Goal: Task Accomplishment & Management: Manage account settings

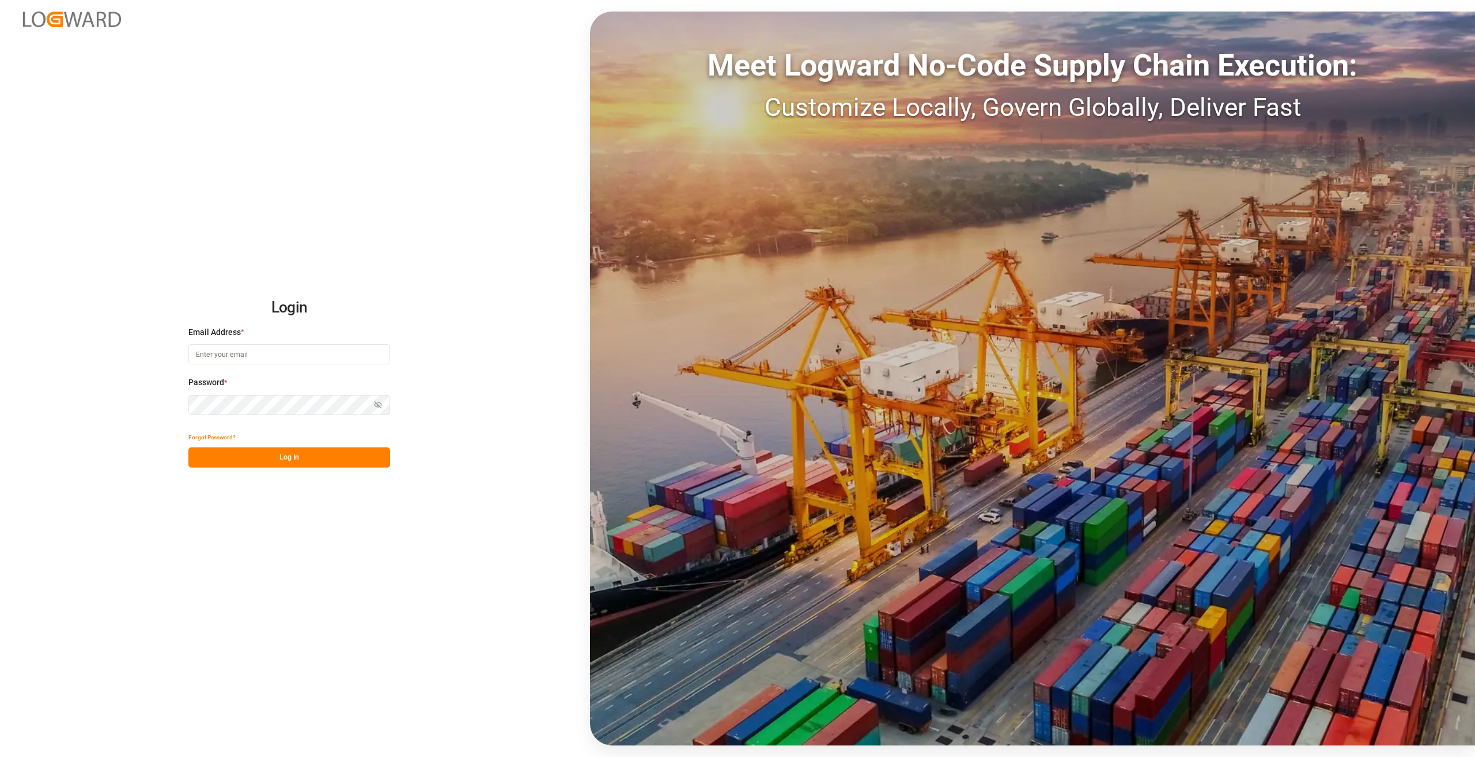
click at [288, 360] on input at bounding box center [289, 354] width 202 height 20
click at [251, 354] on input at bounding box center [289, 354] width 202 height 20
type input "florian.walterbusch@compo-expert.com"
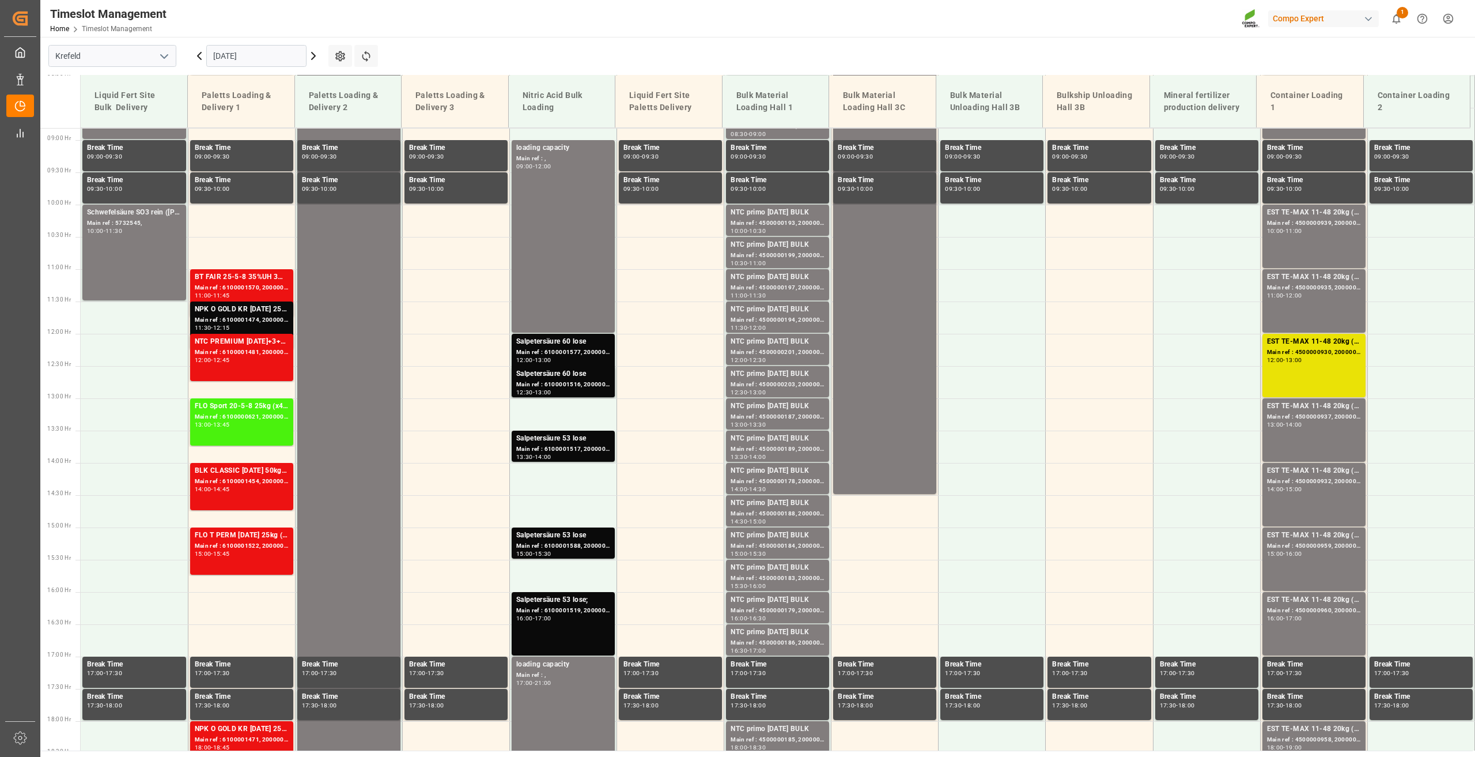
scroll to position [586, 0]
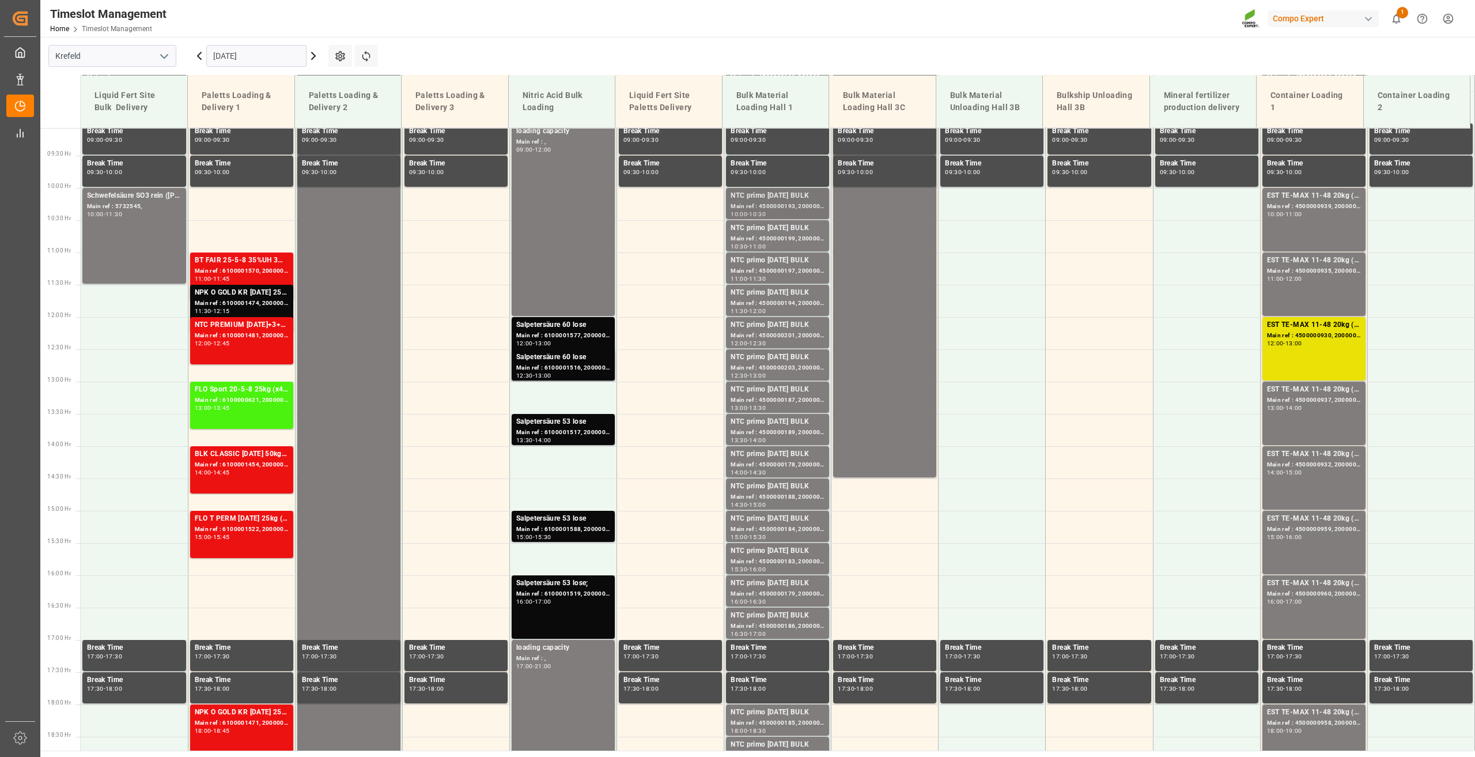
click at [762, 202] on div "Main ref : 4500000193, 2000000032" at bounding box center [778, 207] width 94 height 10
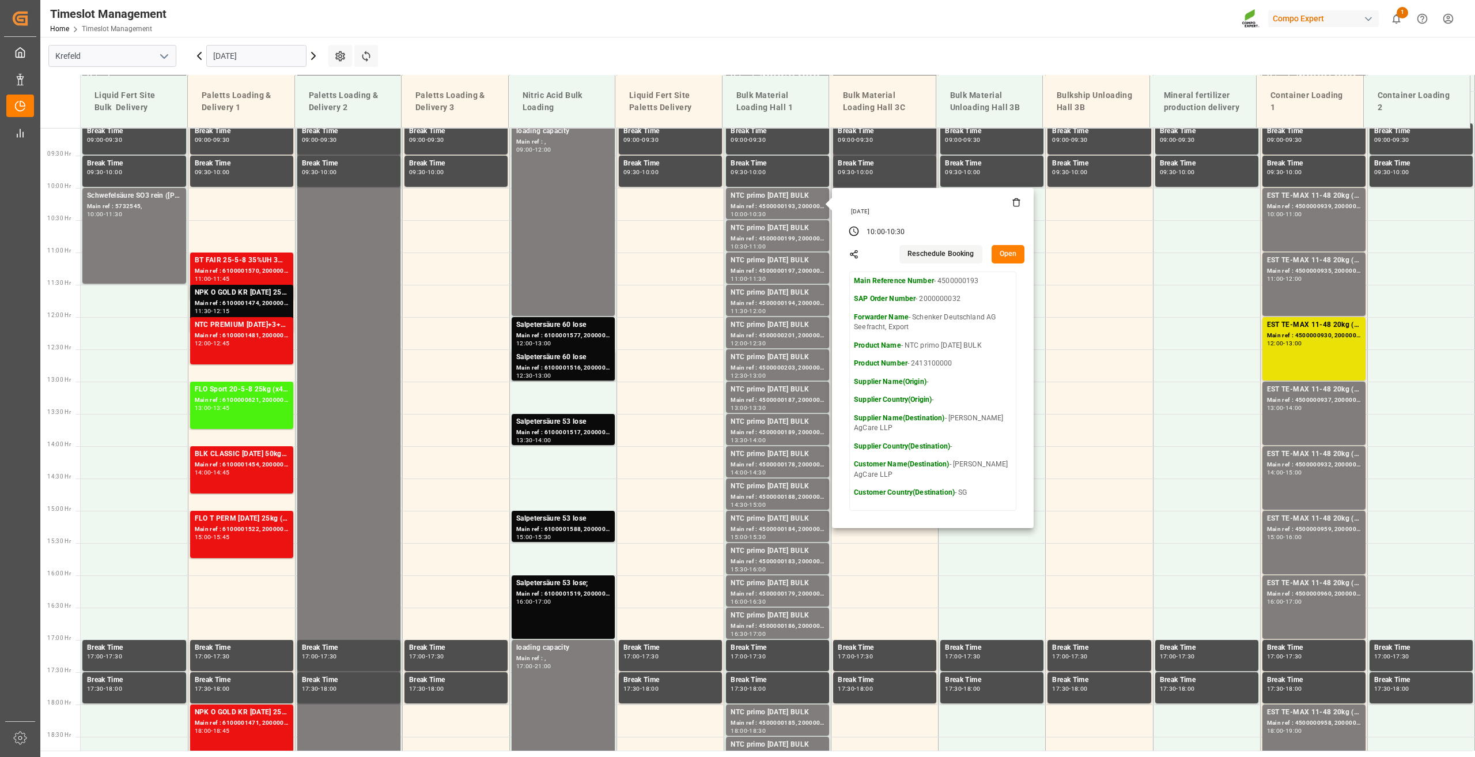
click at [1008, 250] on button "Open" at bounding box center [1008, 254] width 33 height 18
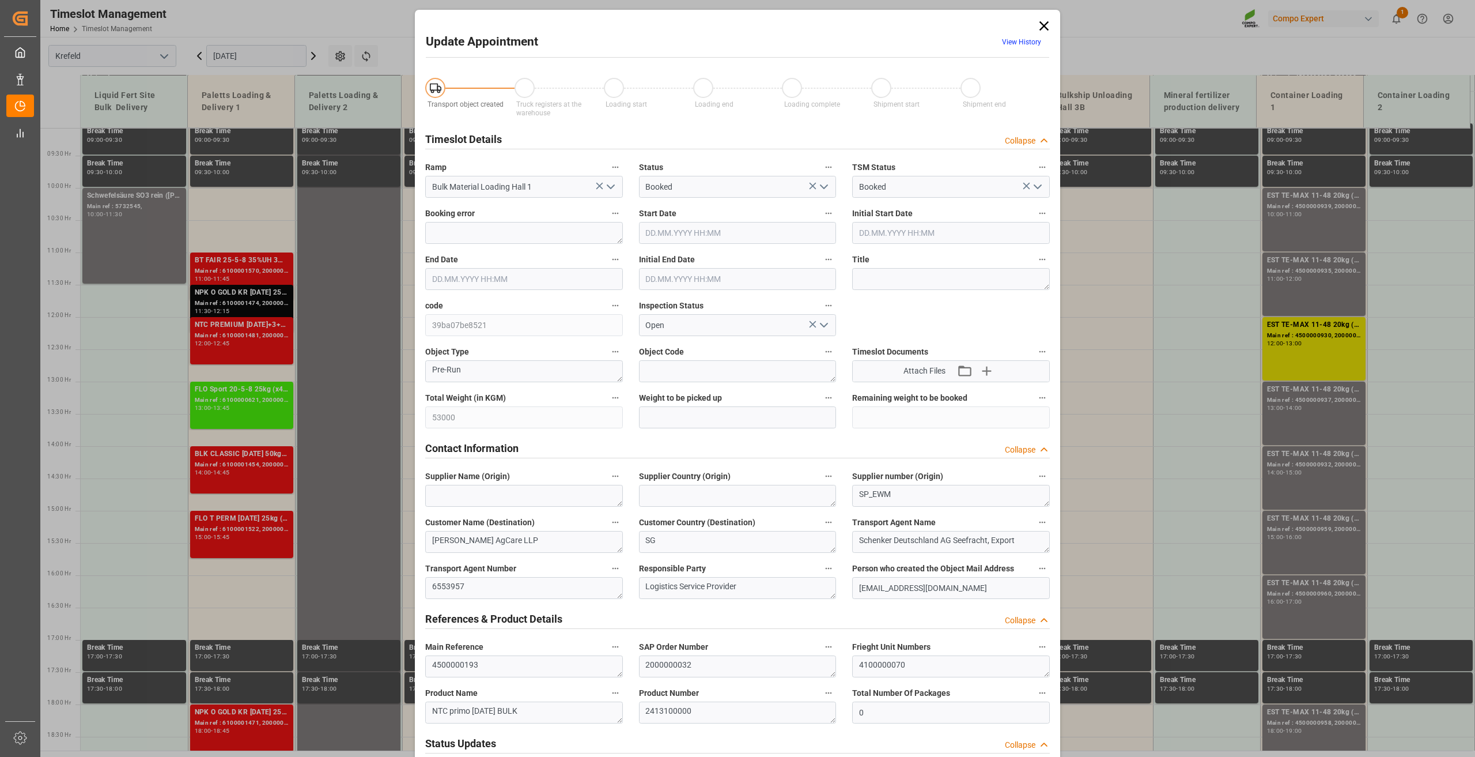
type input "53000"
type input "0"
type input "02.09.2025 10:00"
type input "02.09.2025 10:30"
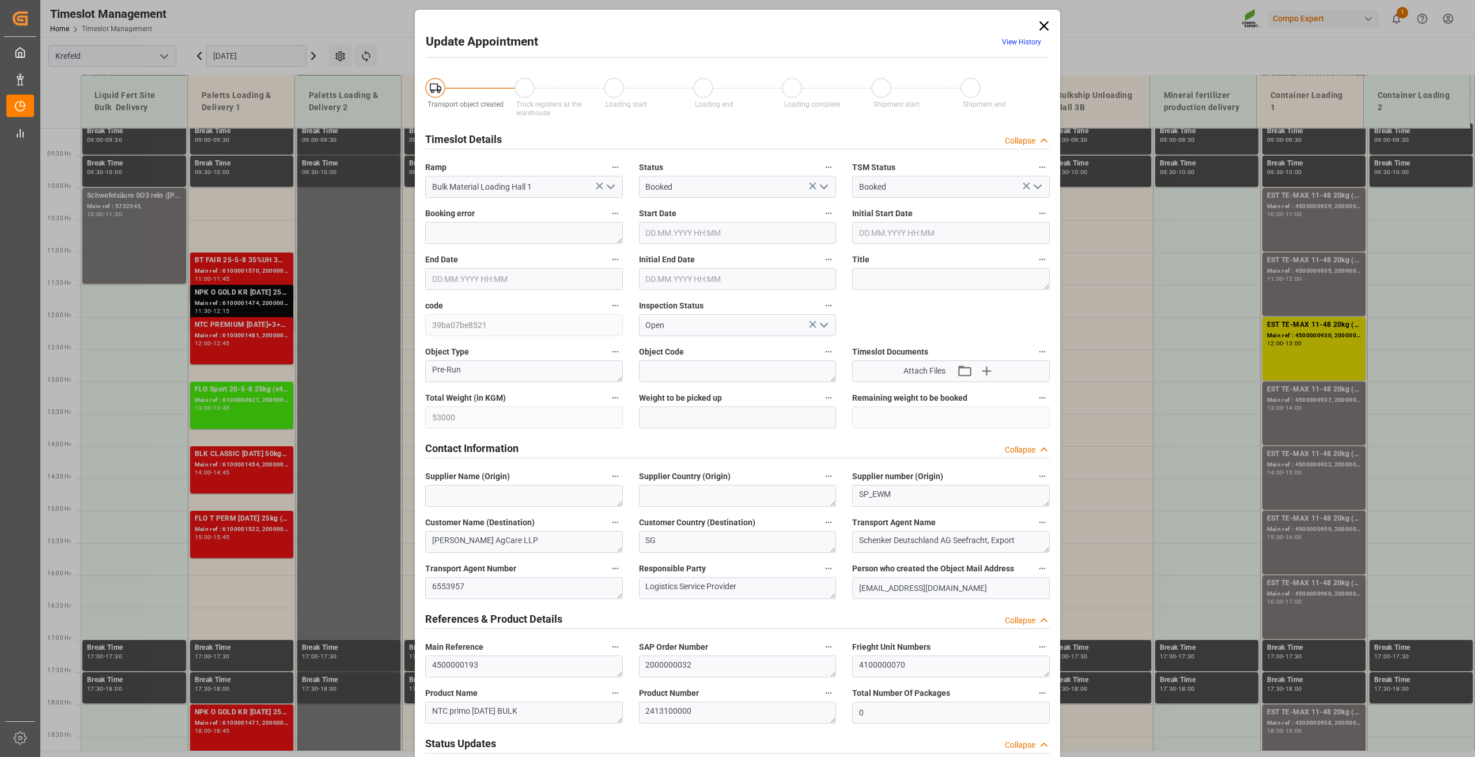
type input "02.09.2025 10:30"
type input "20.08.2025 08:21"
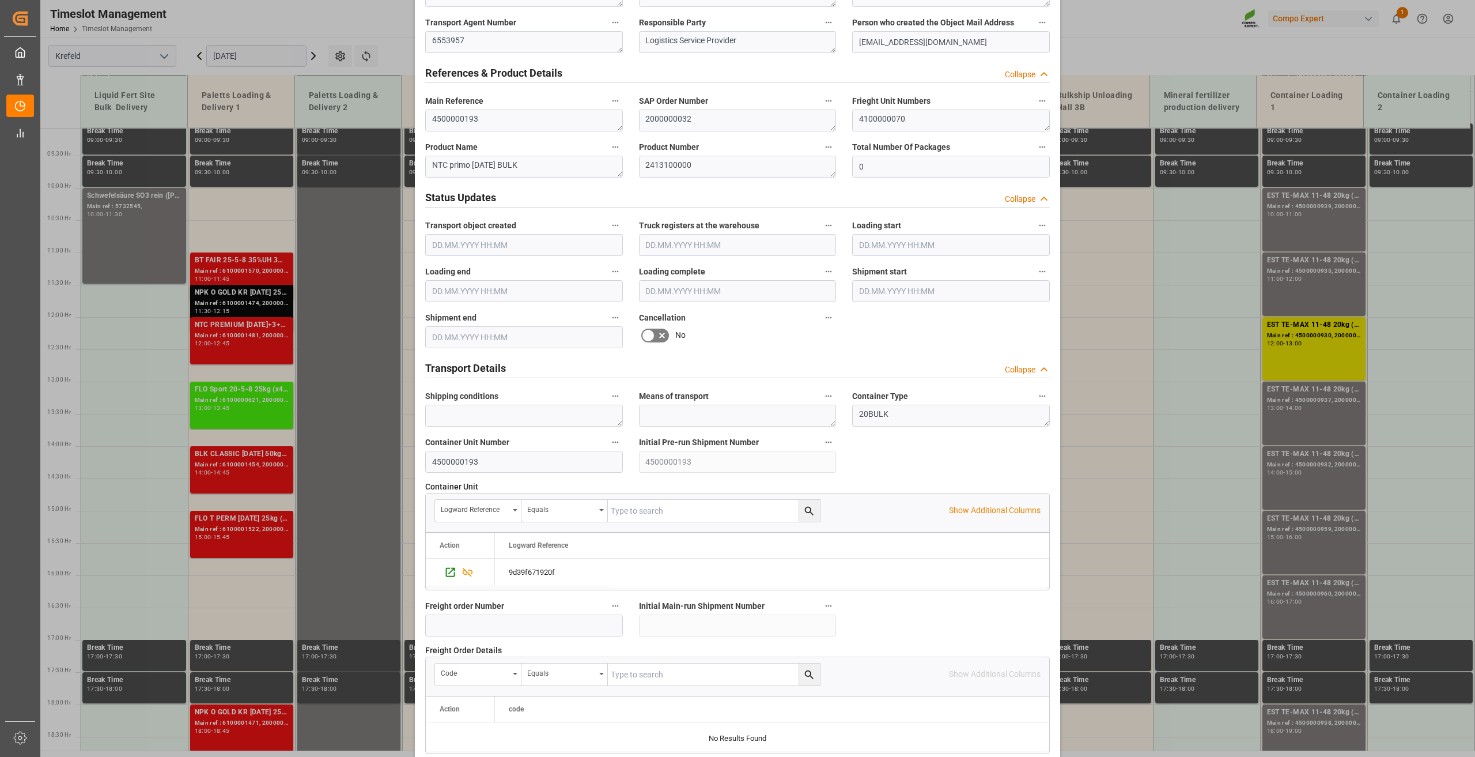
scroll to position [634, 0]
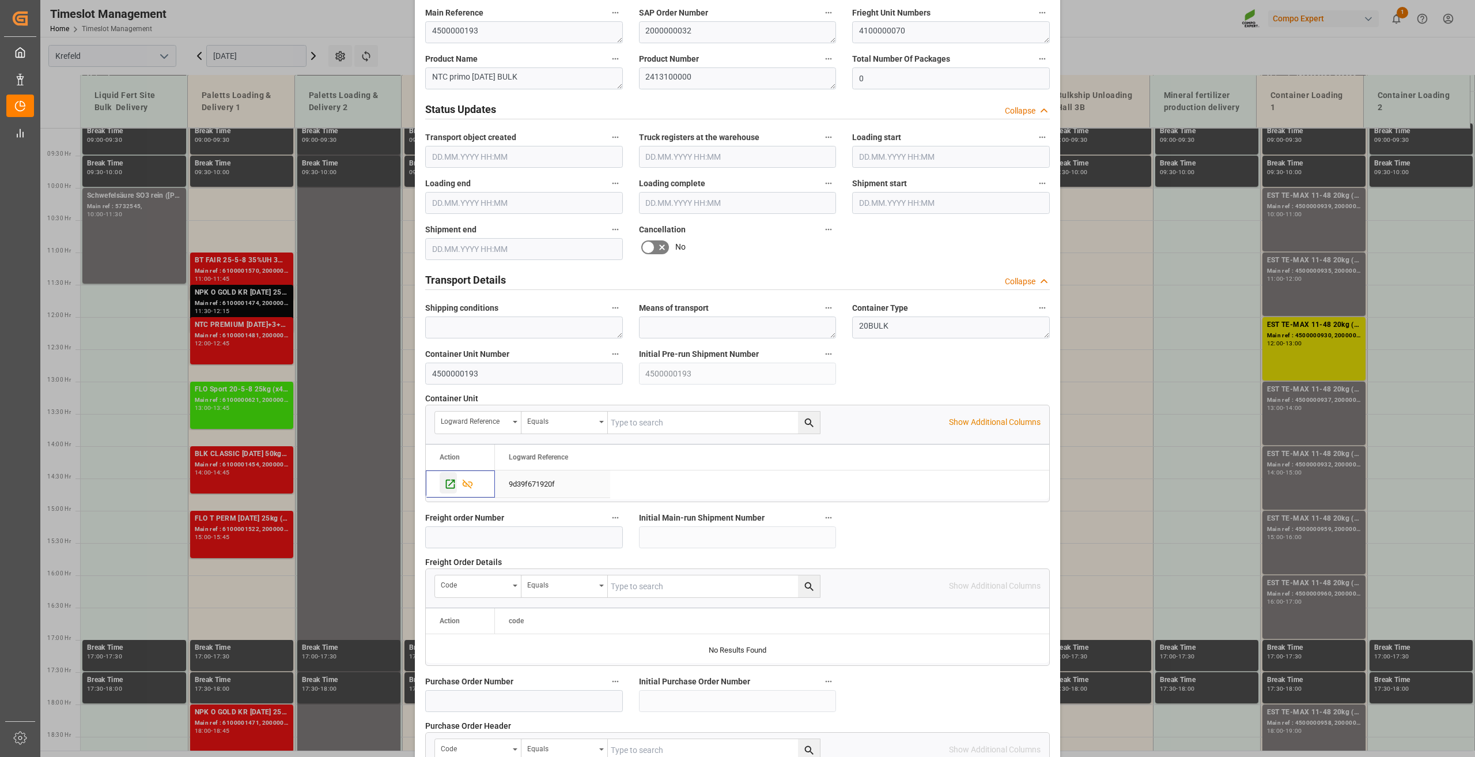
click at [450, 482] on icon "Press SPACE to select this row." at bounding box center [450, 483] width 9 height 9
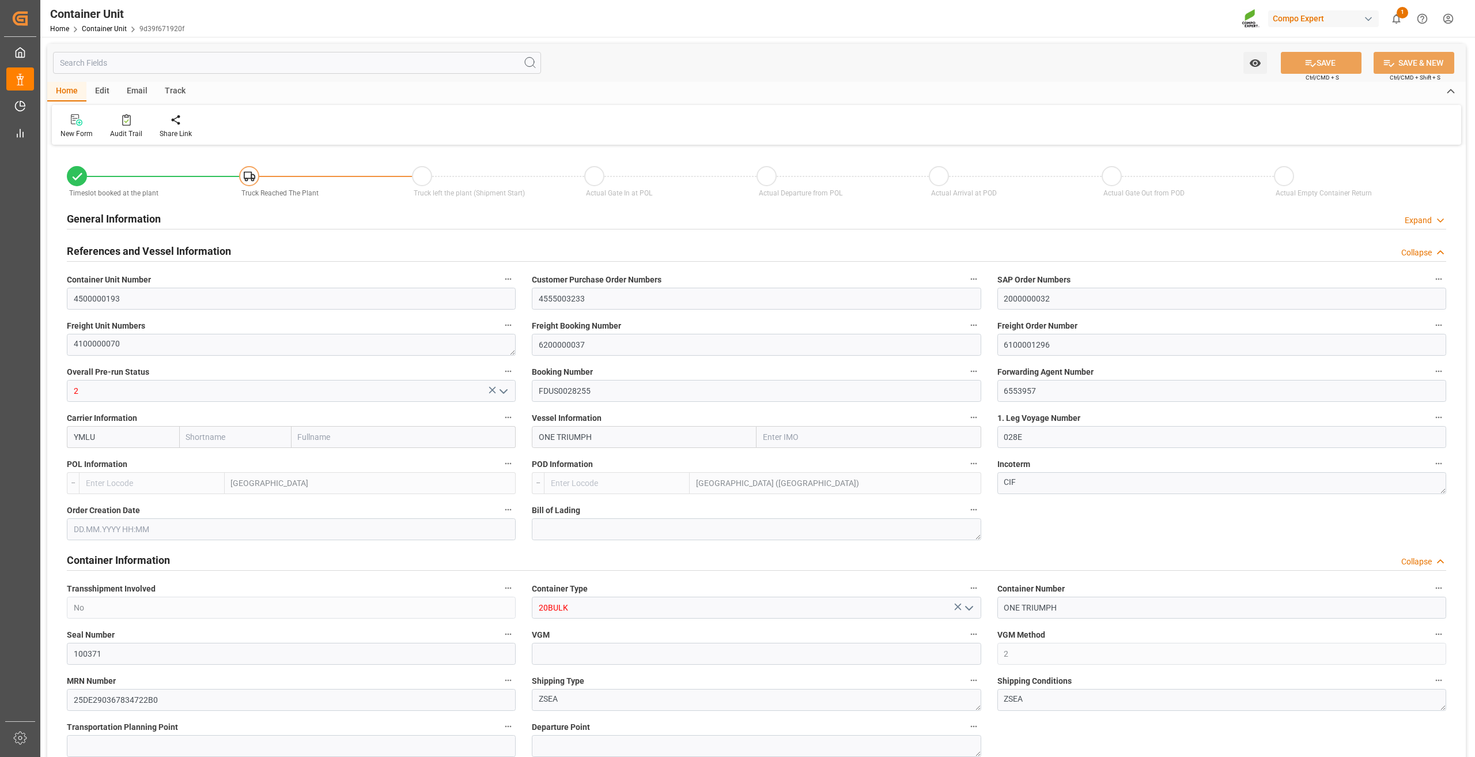
type input "[PERSON_NAME]"
type input "Yang Ming Marine Transport Corp."
type input "9769271"
type input "NLRTM"
type input "MYPKG"
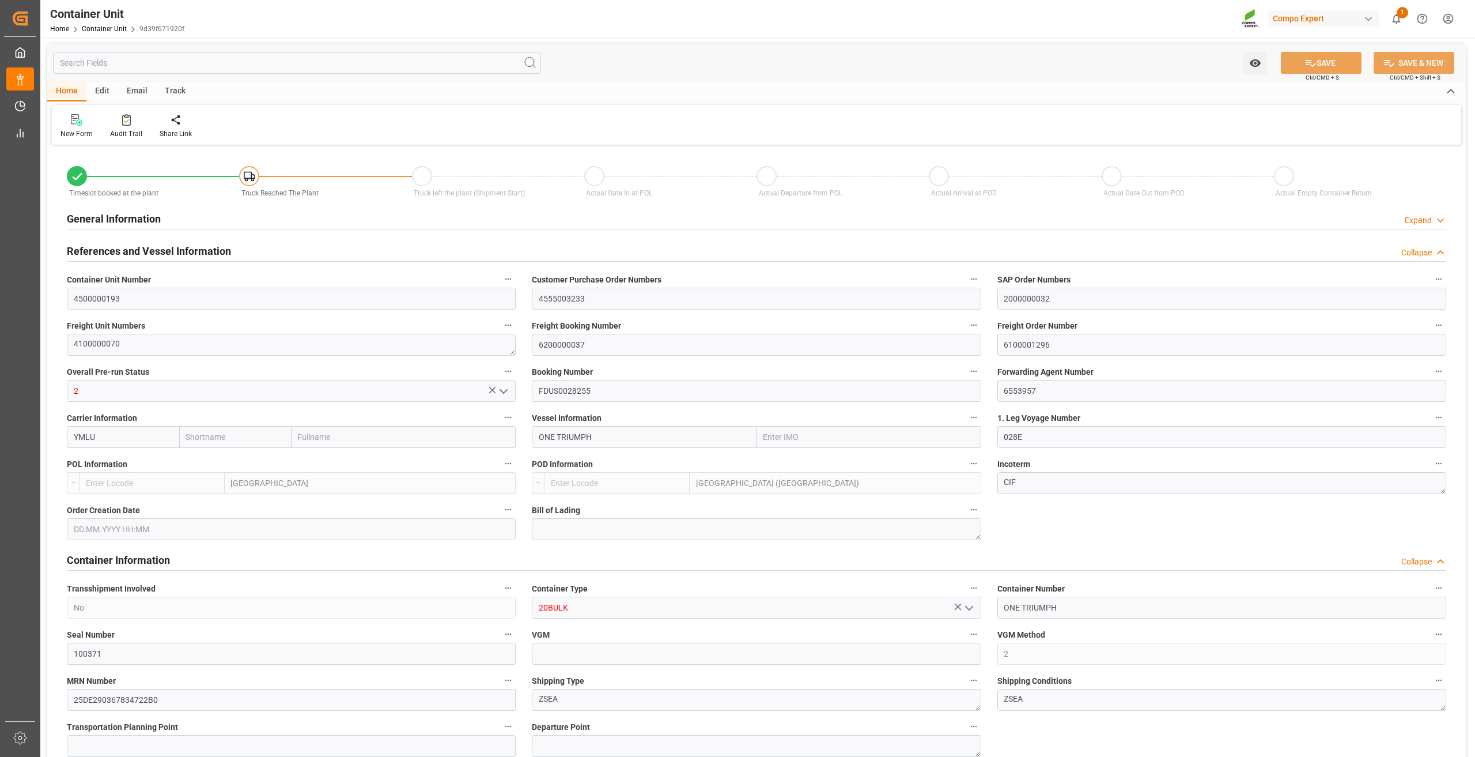
type input "7"
type input "0"
type input "7"
type input "0"
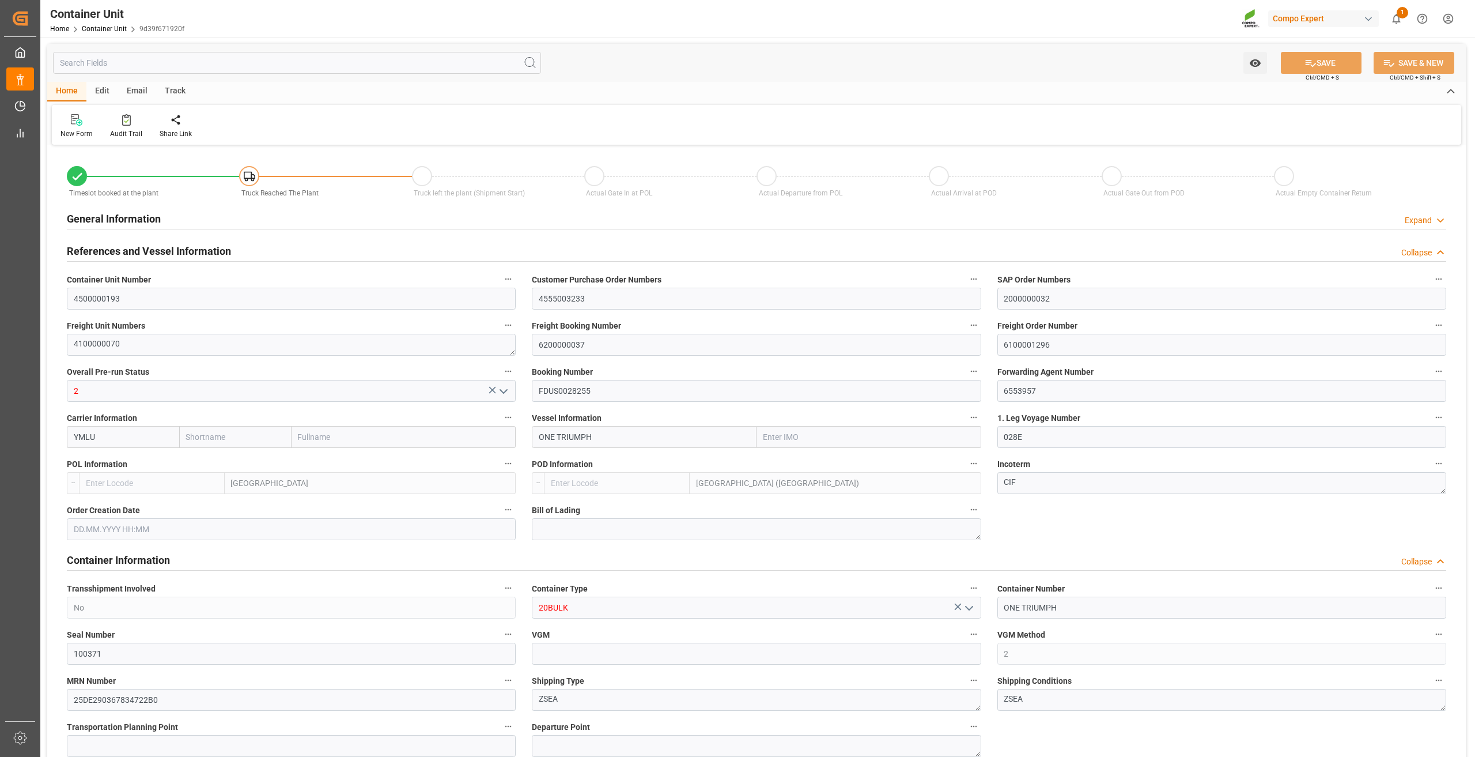
type input "53000"
type input "NLRTM"
type input "VNVUT"
type input "02.09.2025"
type input "12.09.2025 11:00"
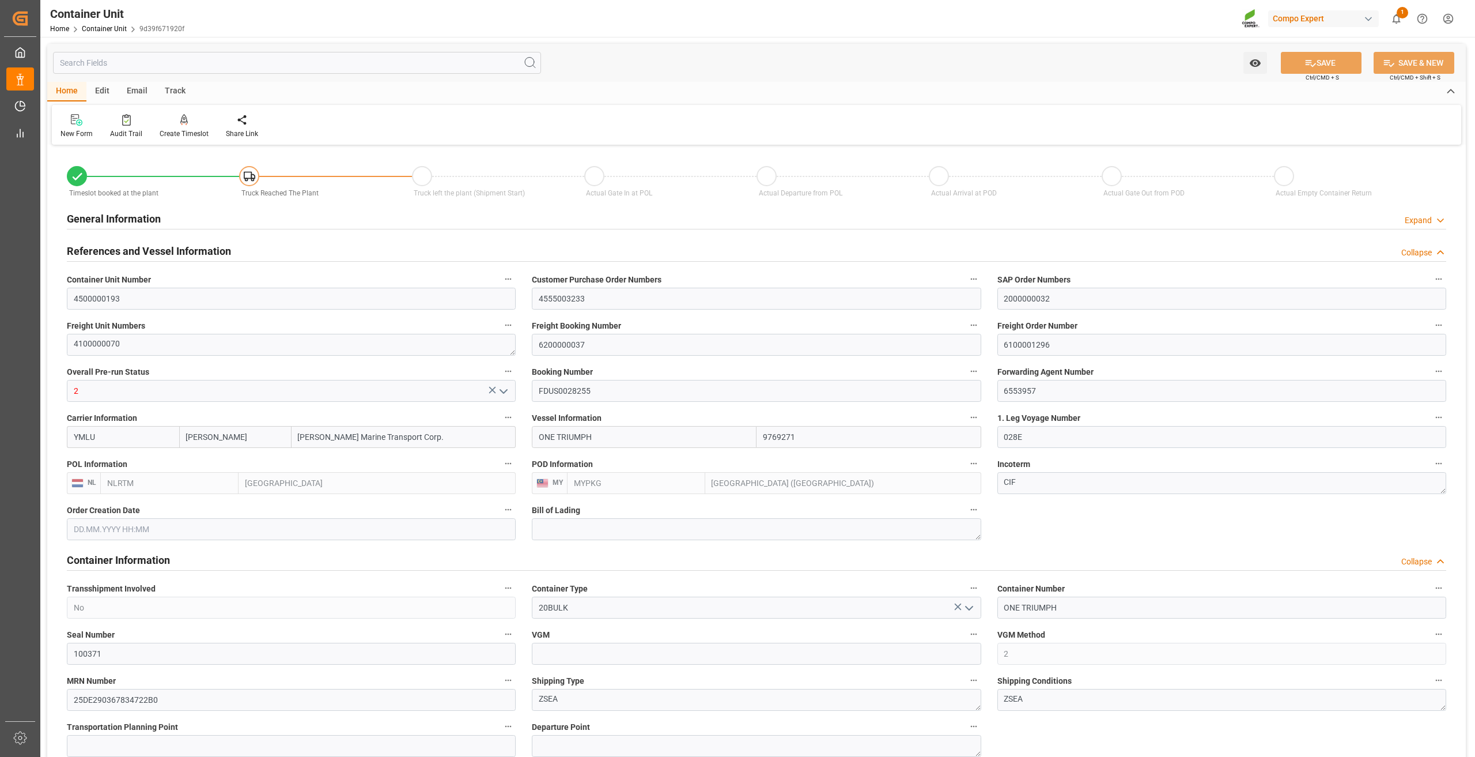
type input "12.09.2025 11:00"
type input "20.11.2025 12:30"
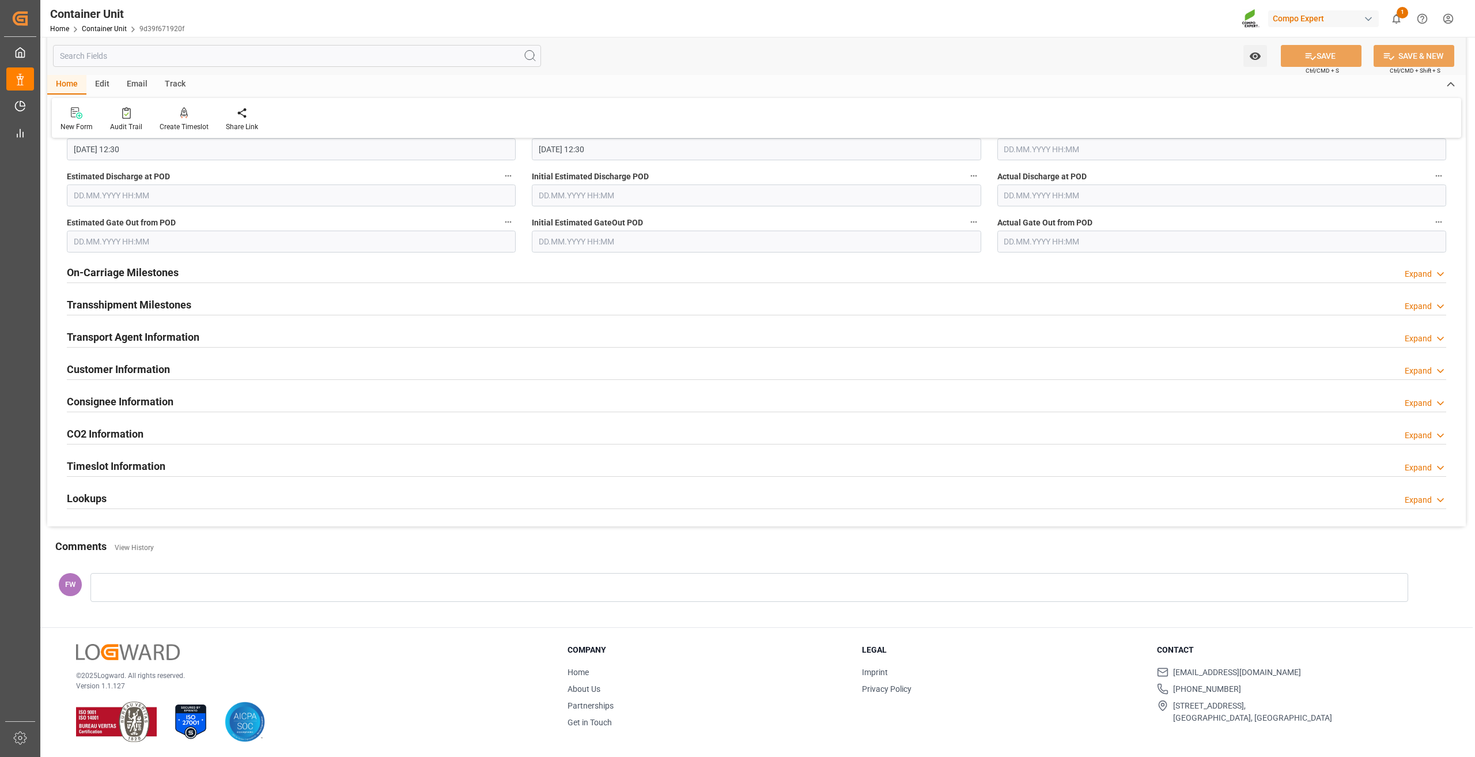
scroll to position [1445, 0]
click at [119, 503] on div "Lookups Expand" at bounding box center [757, 497] width 1380 height 22
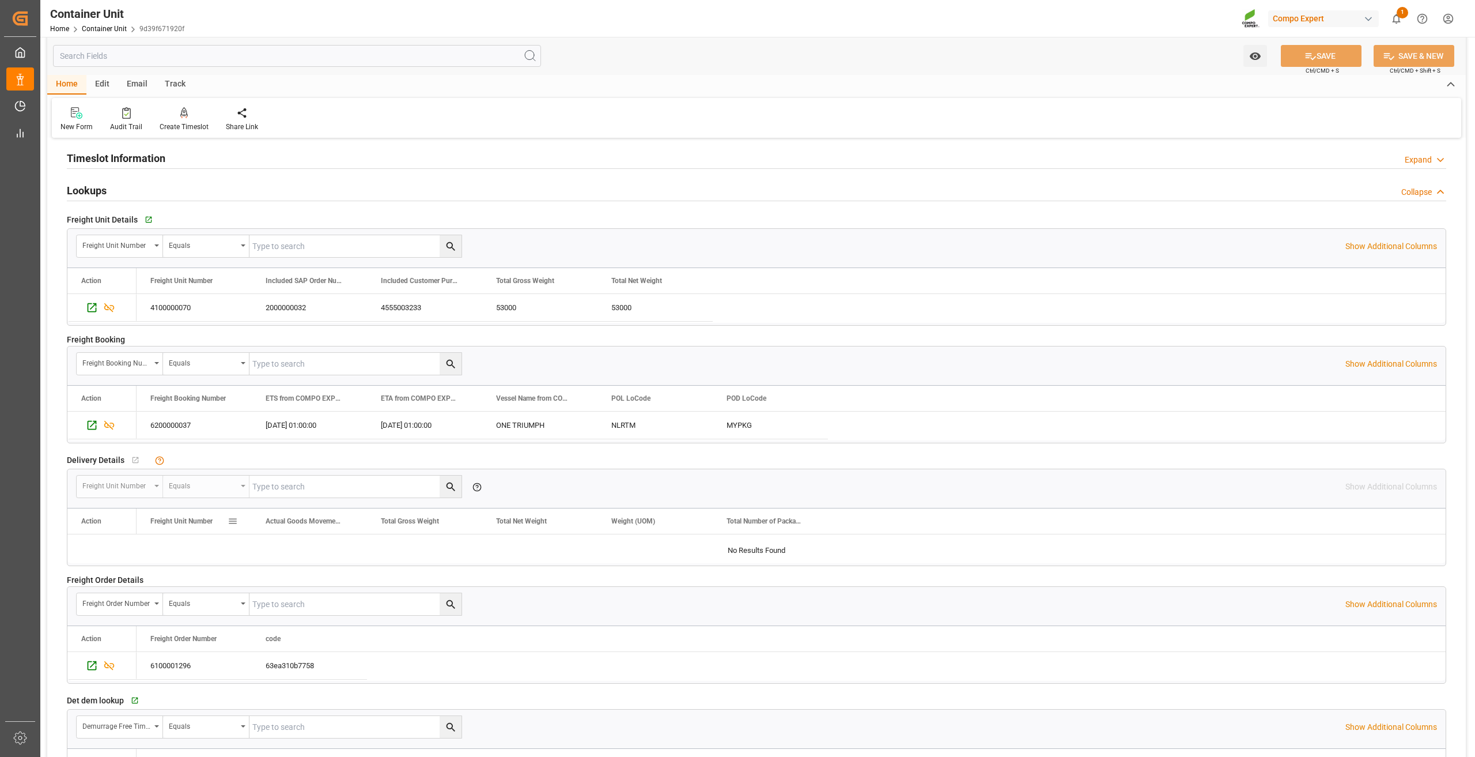
scroll to position [1791, 0]
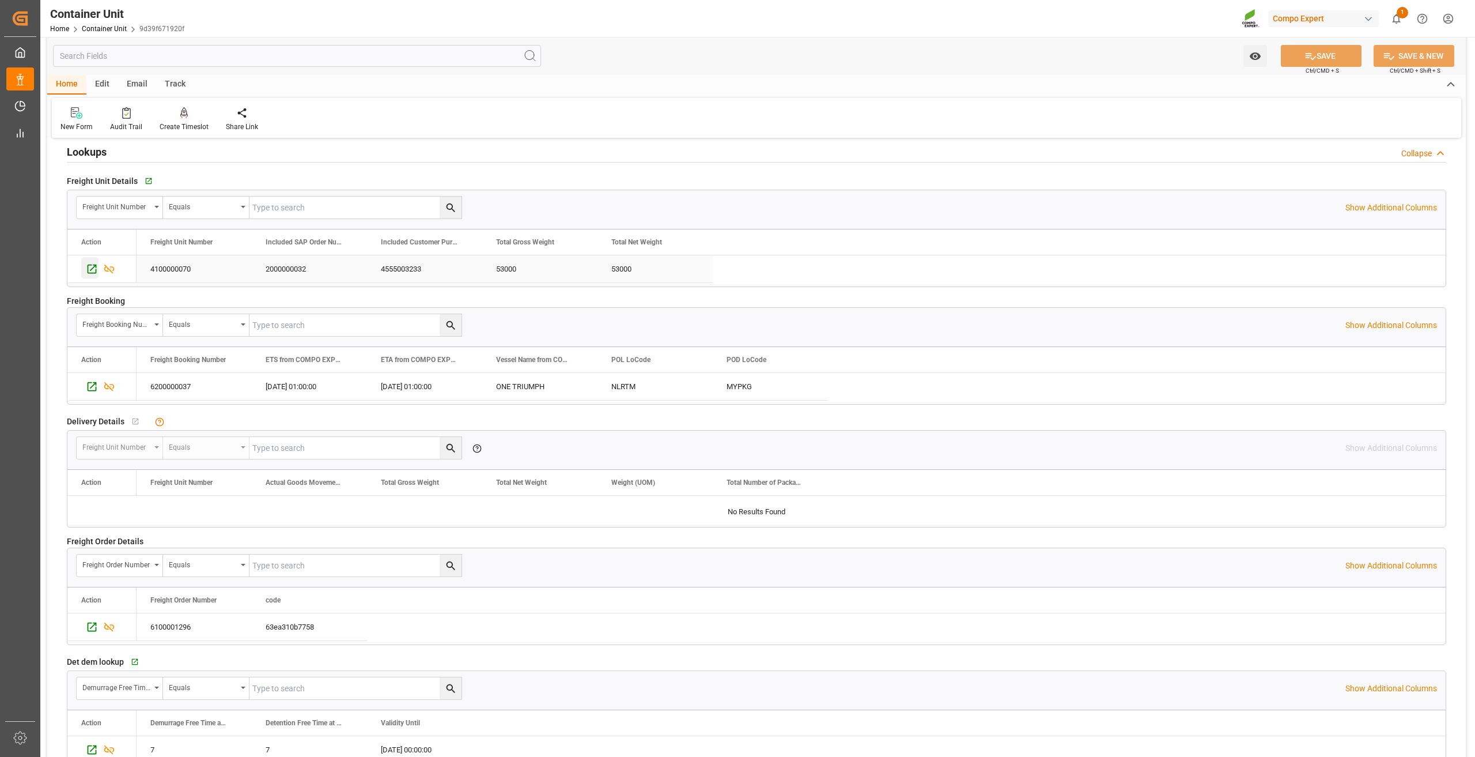
click at [88, 267] on icon "Press SPACE to select this row." at bounding box center [92, 269] width 9 height 9
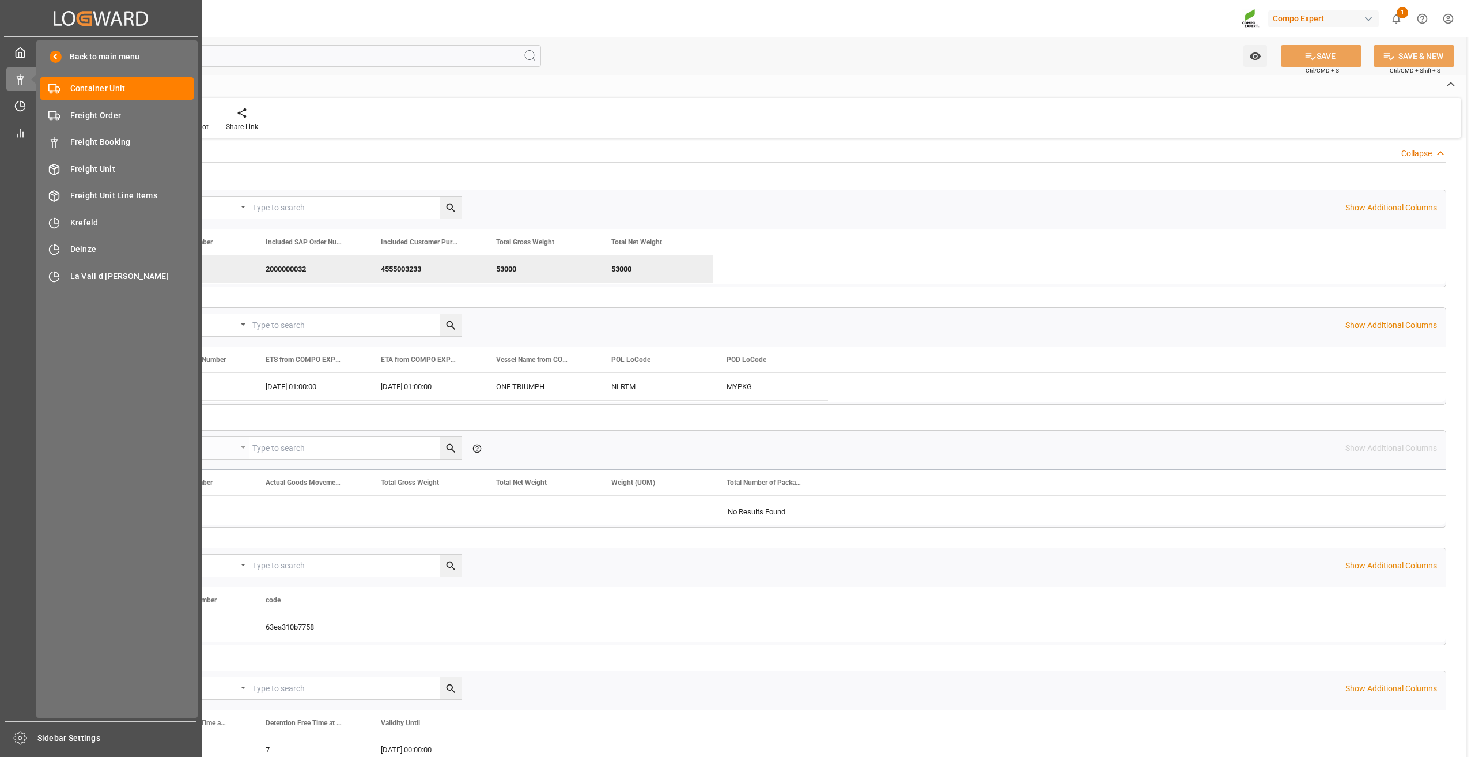
click at [105, 74] on div "Back to main menu Container Unit Container Unit Freight Order Freight Order Fre…" at bounding box center [116, 378] width 161 height 677
click at [104, 90] on span "Container Unit" at bounding box center [132, 88] width 124 height 12
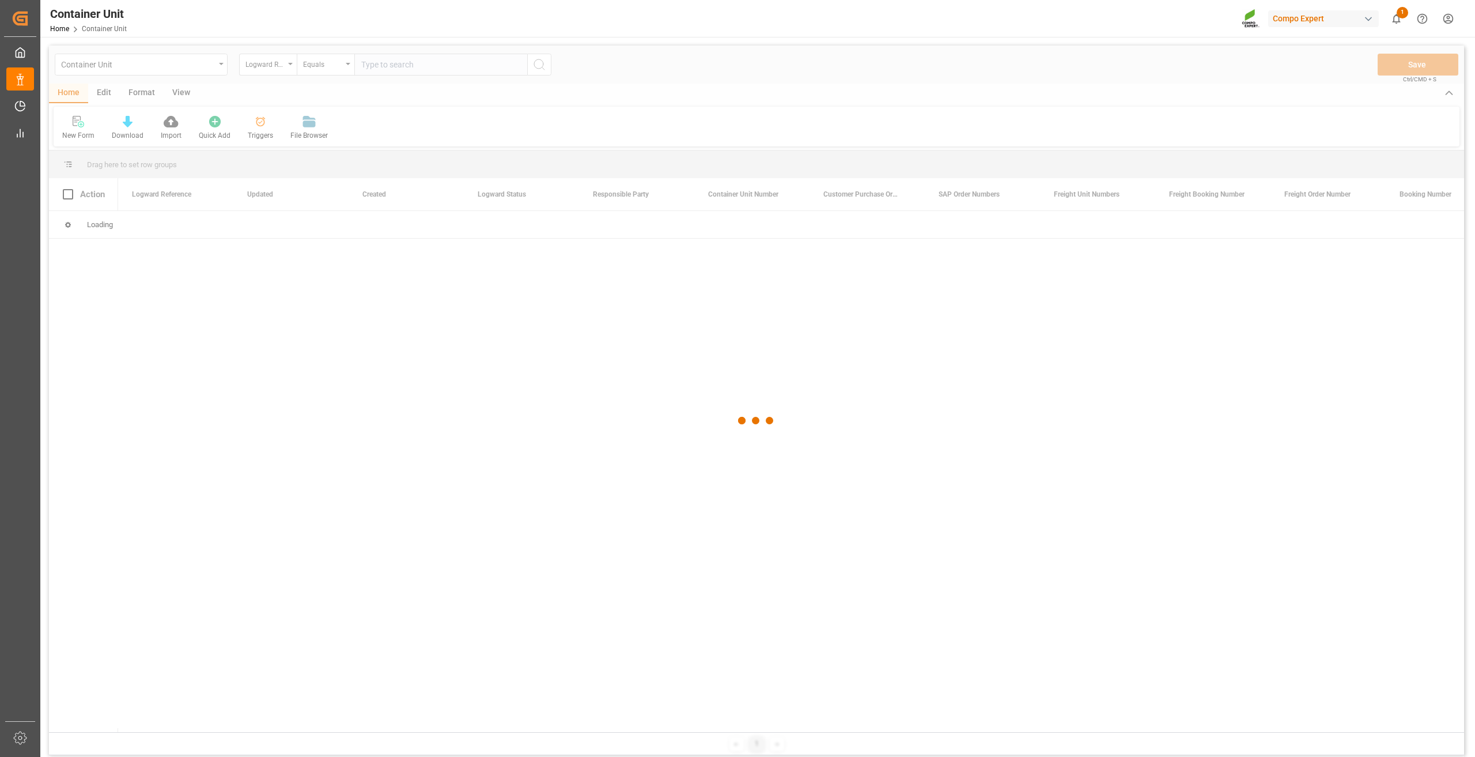
click at [273, 64] on div at bounding box center [757, 421] width 1416 height 750
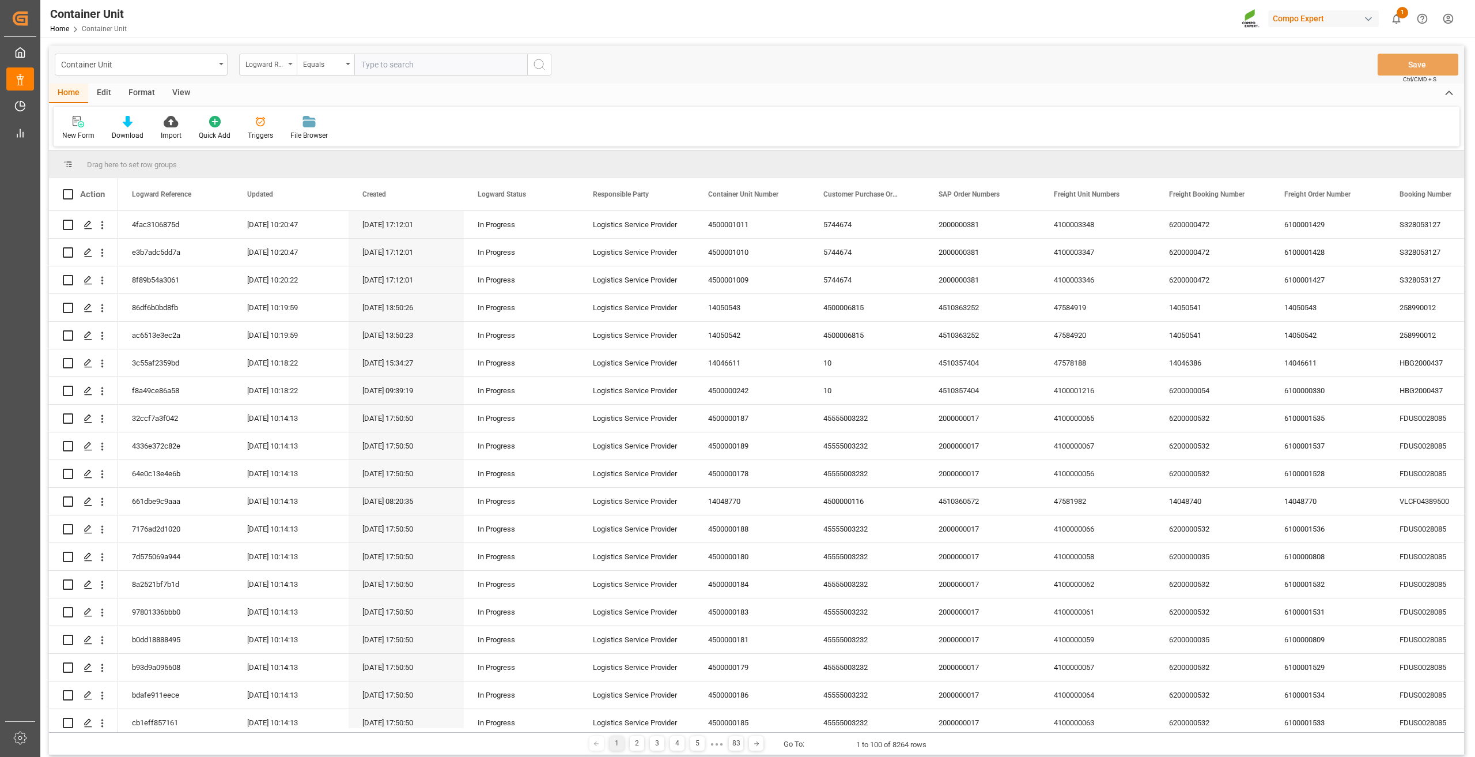
click at [272, 61] on div "Logward Reference" at bounding box center [265, 62] width 39 height 13
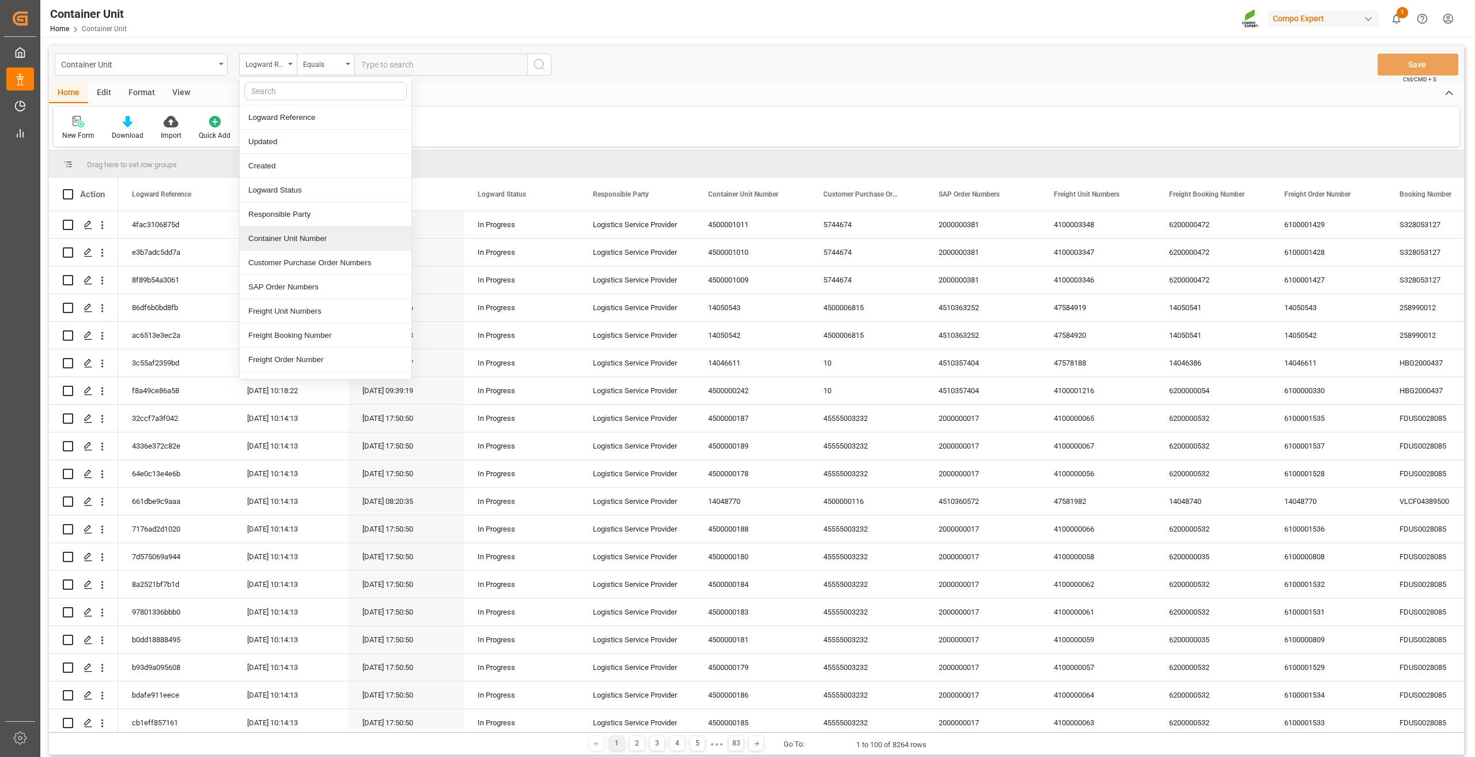
click at [286, 240] on div "Container Unit Number" at bounding box center [326, 239] width 172 height 24
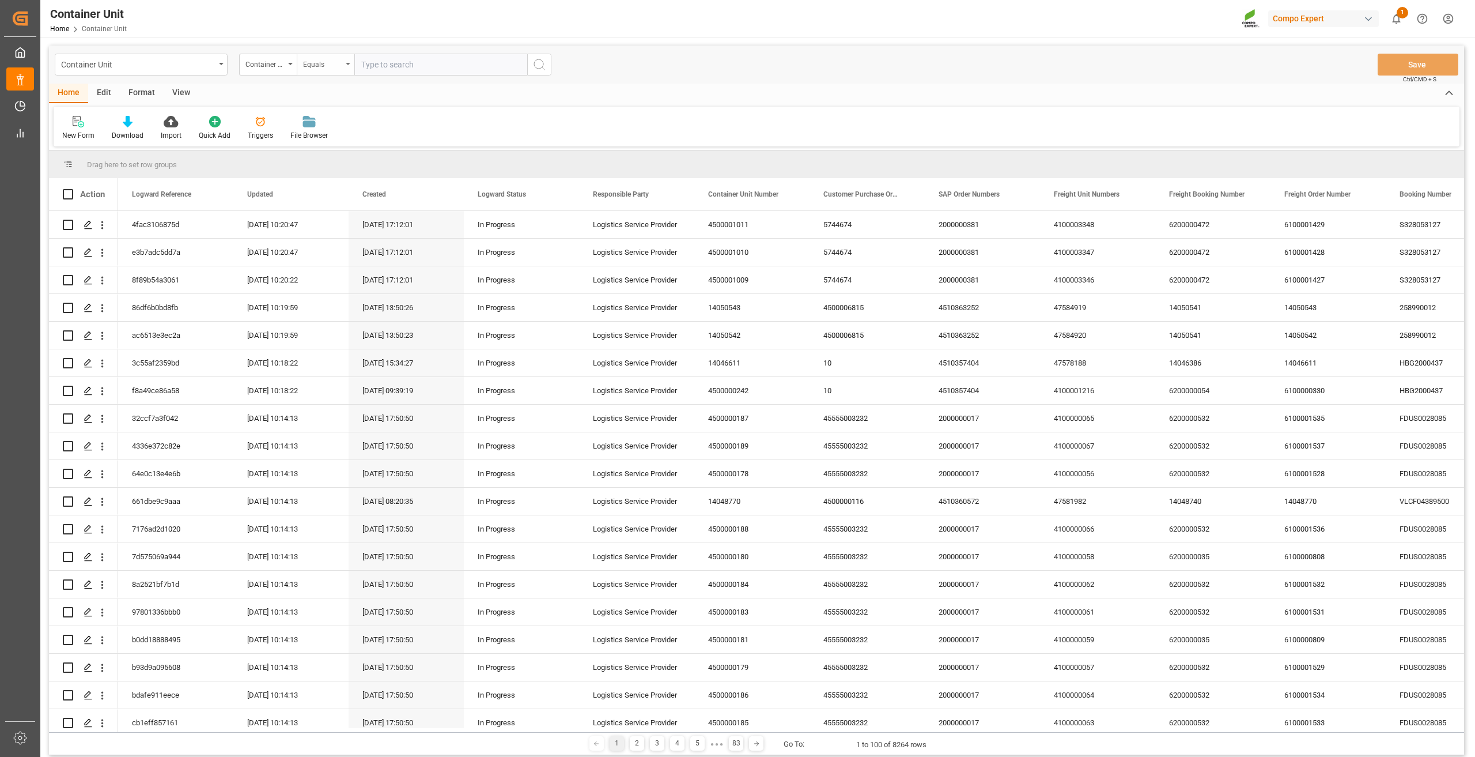
click at [326, 64] on div "Equals" at bounding box center [322, 62] width 39 height 13
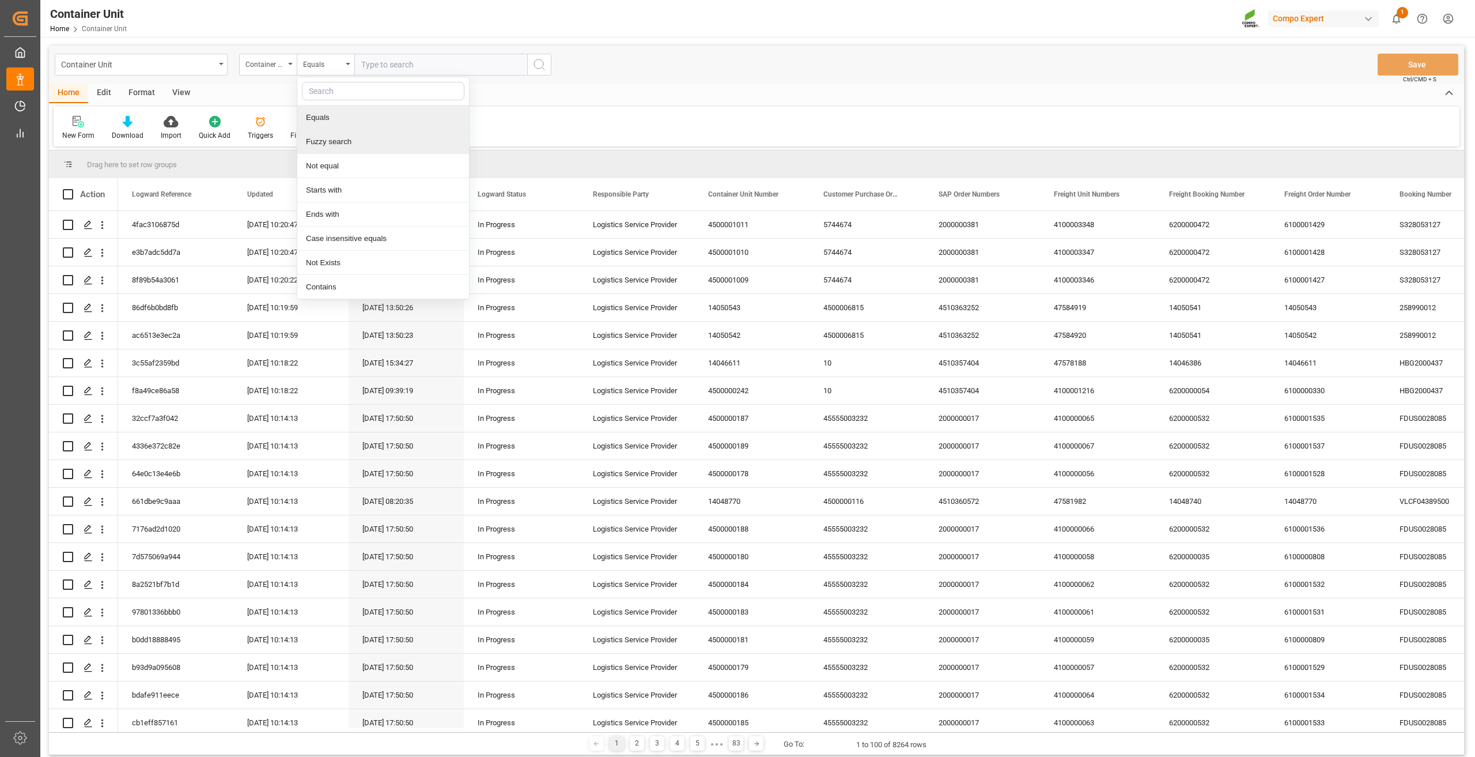
click at [349, 144] on div "Fuzzy search" at bounding box center [383, 142] width 172 height 24
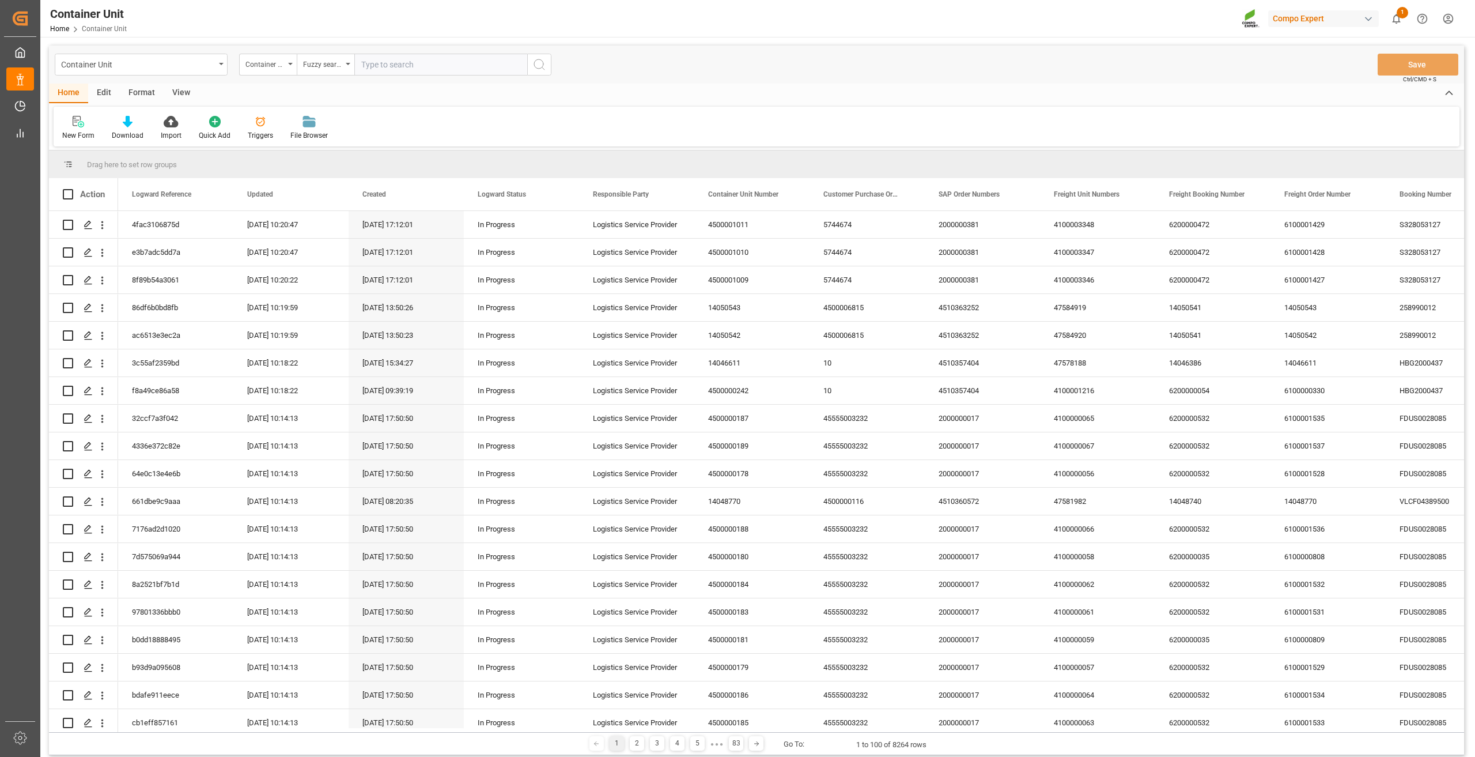
click at [406, 72] on input "text" at bounding box center [440, 65] width 173 height 22
type input "4500000479"
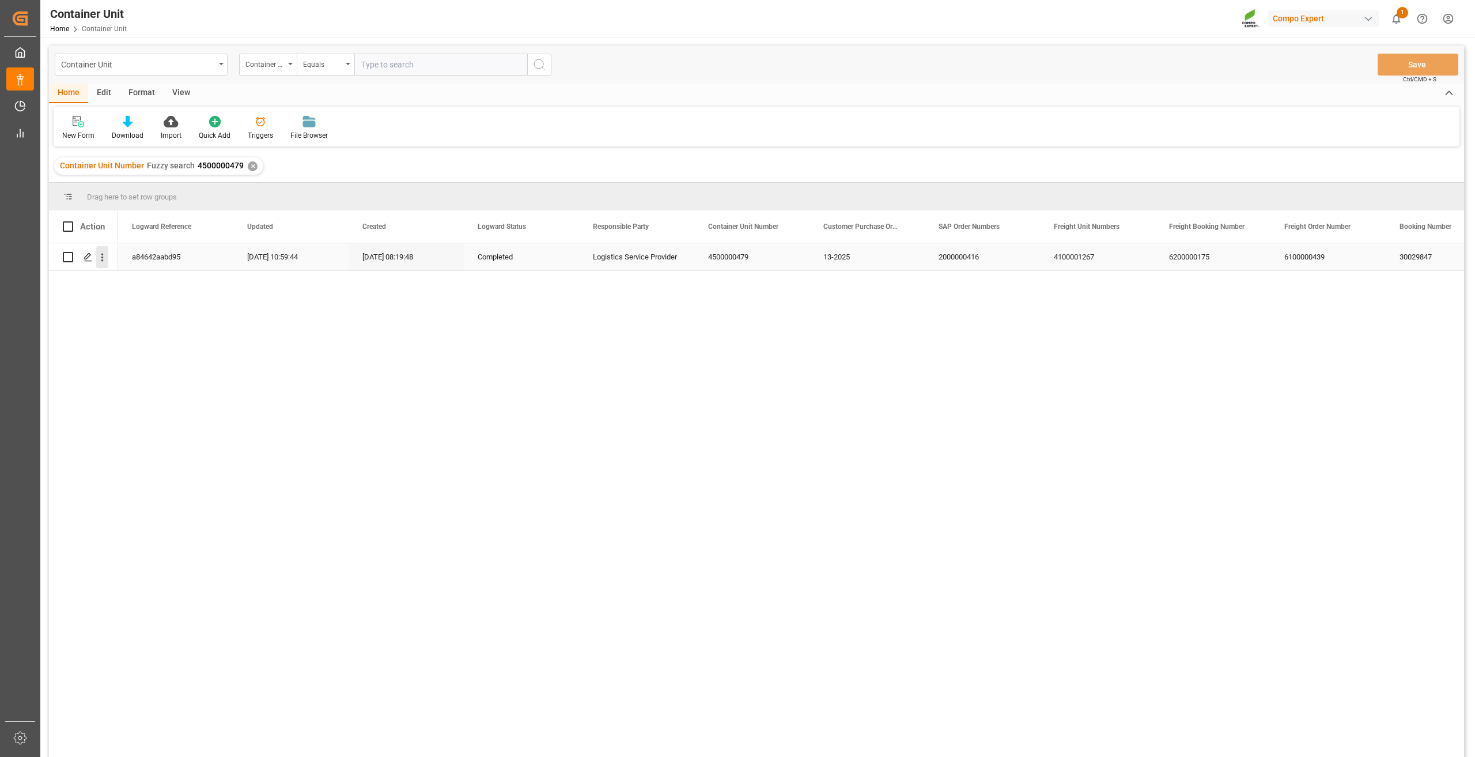
click at [103, 258] on icon "open menu" at bounding box center [102, 258] width 2 height 8
click at [122, 277] on span "Press SPACE to select this row." at bounding box center [115, 281] width 20 height 12
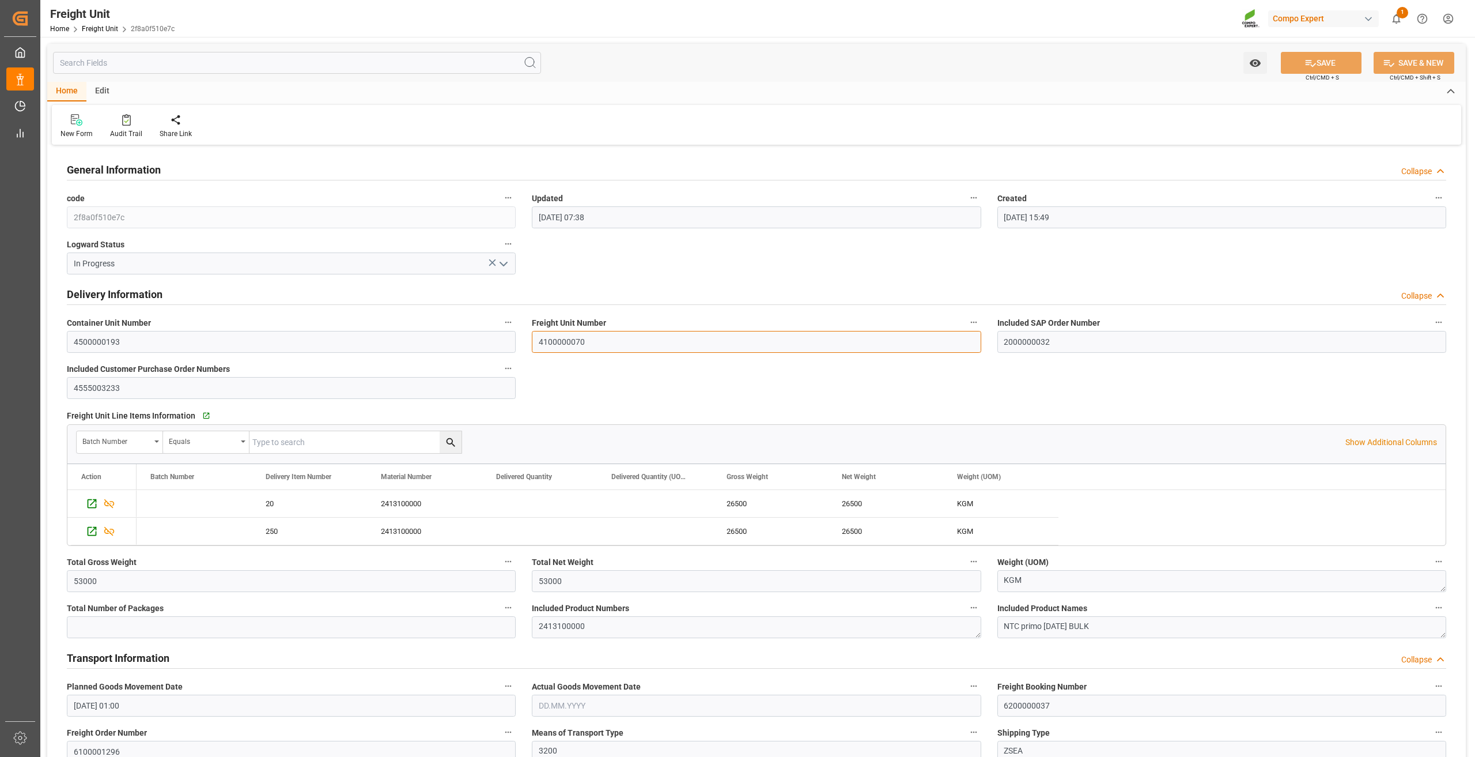
drag, startPoint x: 632, startPoint y: 349, endPoint x: 490, endPoint y: 349, distance: 142.4
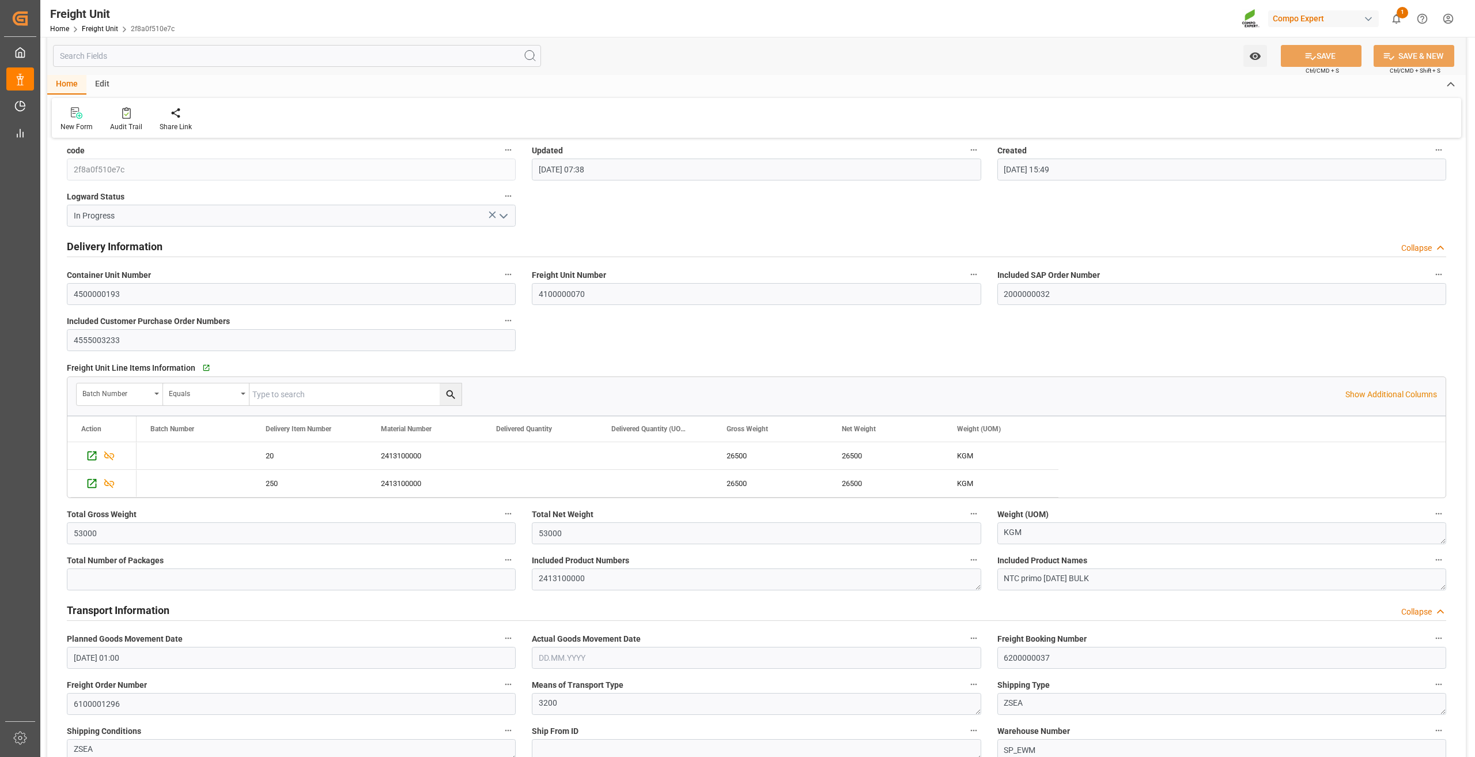
scroll to position [115, 0]
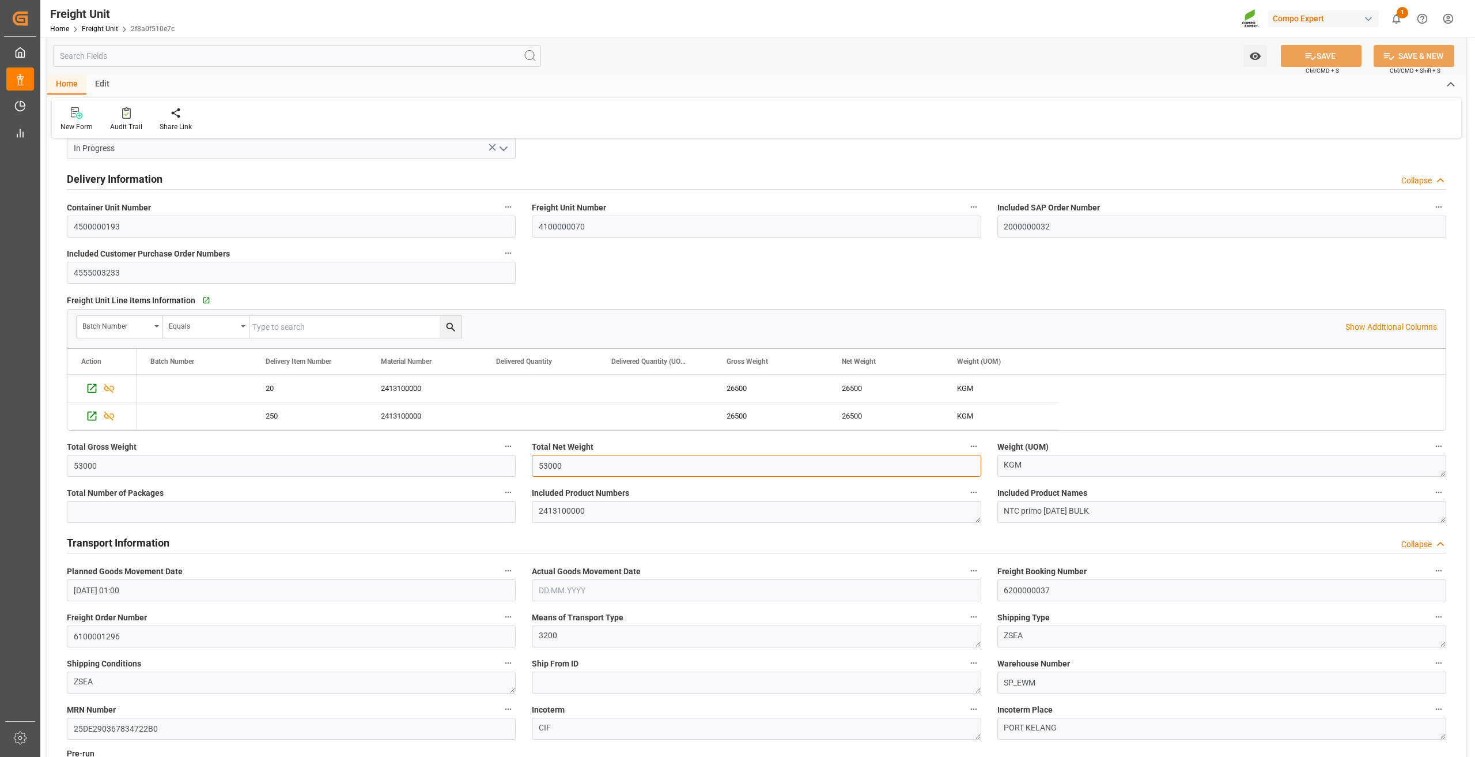
drag, startPoint x: 576, startPoint y: 465, endPoint x: 595, endPoint y: 475, distance: 21.4
click at [595, 475] on input "53000" at bounding box center [756, 466] width 449 height 22
click at [553, 448] on span "Total Net Weight" at bounding box center [563, 447] width 62 height 12
click at [967, 448] on button "Total Net Weight" at bounding box center [974, 446] width 15 height 15
drag, startPoint x: 71, startPoint y: 300, endPoint x: 144, endPoint y: 302, distance: 73.2
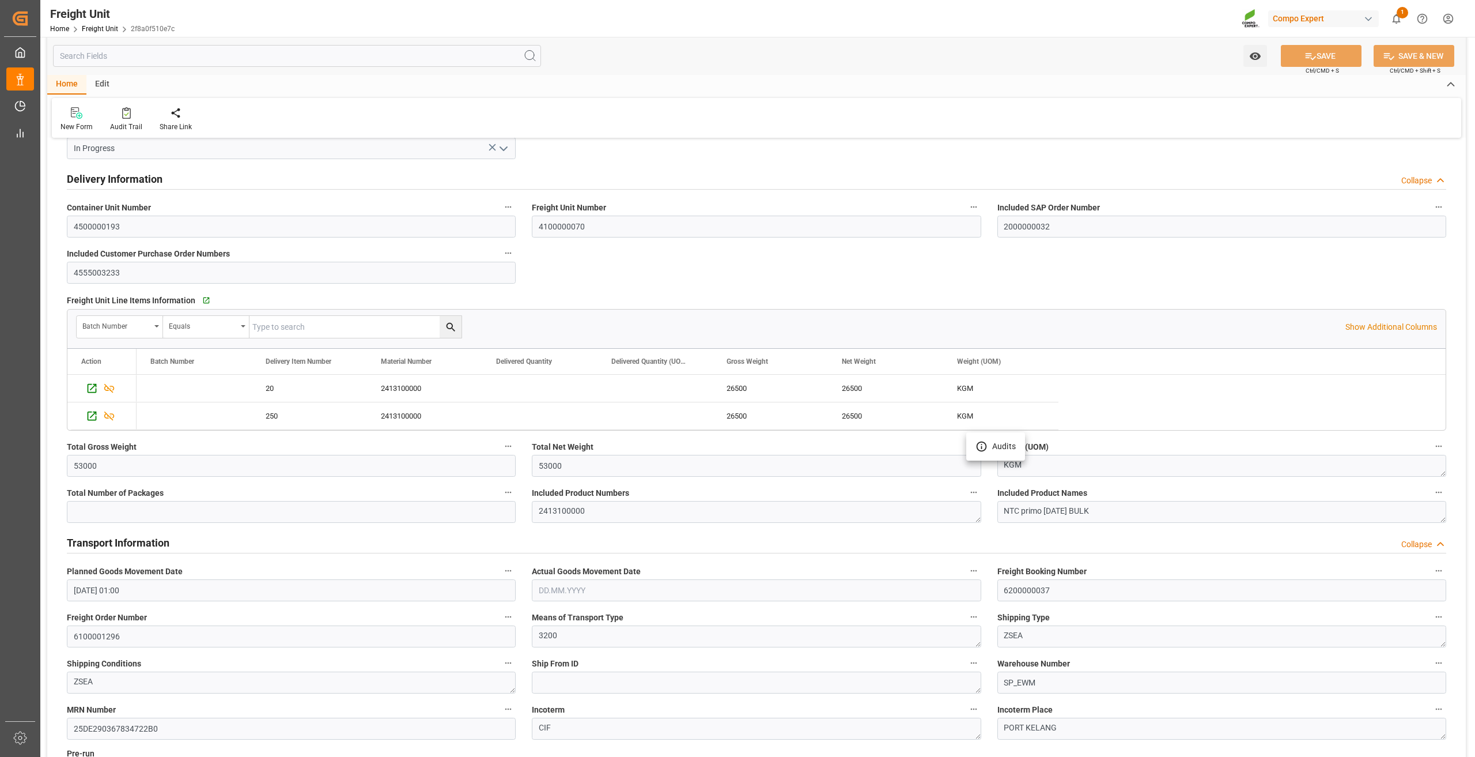
click at [144, 302] on div at bounding box center [737, 378] width 1475 height 757
drag, startPoint x: 599, startPoint y: 463, endPoint x: 438, endPoint y: 466, distance: 160.8
click at [599, 446] on label "Total Net Weight" at bounding box center [756, 447] width 449 height 16
click at [967, 446] on button "Total Net Weight" at bounding box center [974, 446] width 15 height 15
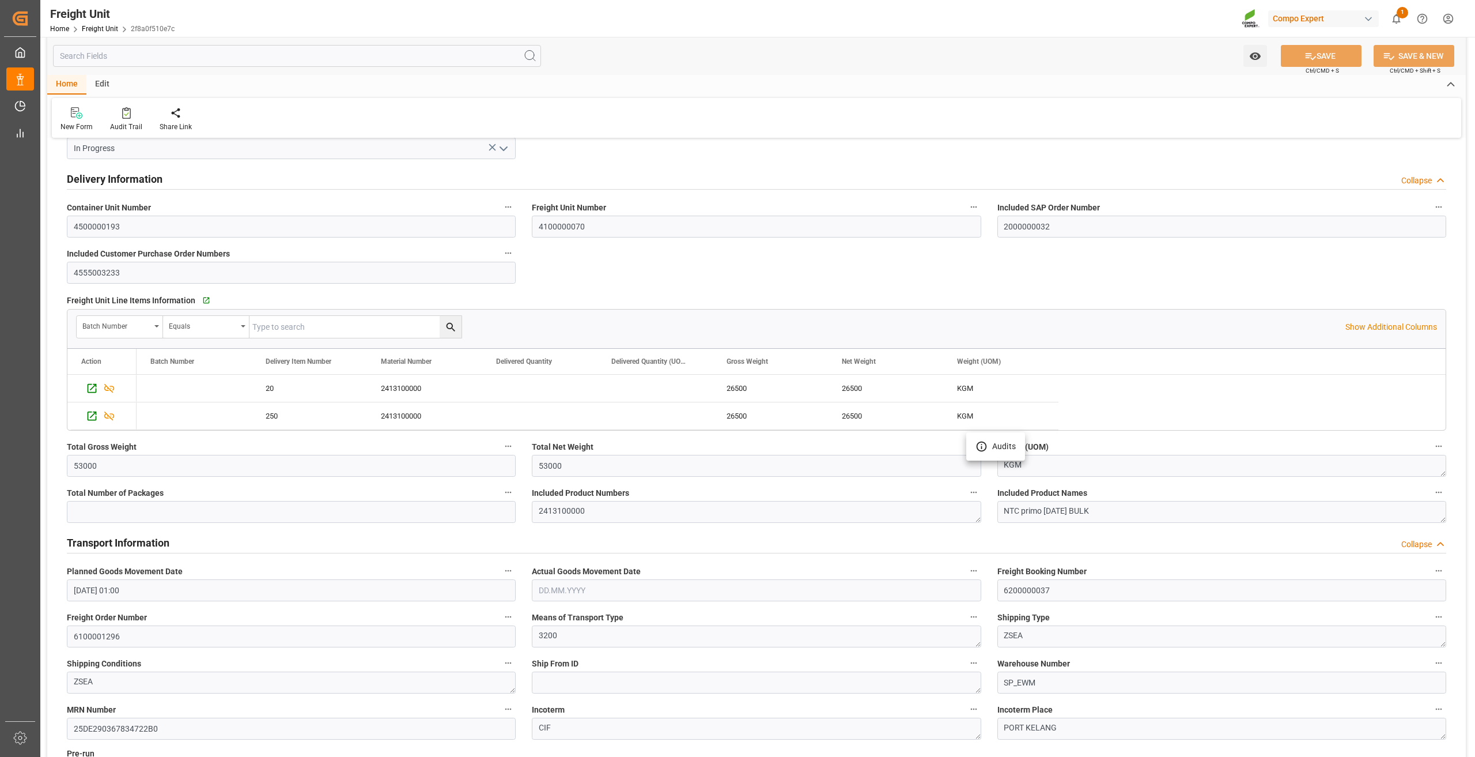
click at [590, 324] on div at bounding box center [737, 378] width 1475 height 757
click at [92, 416] on icon "Press SPACE to select this row." at bounding box center [92, 416] width 9 height 9
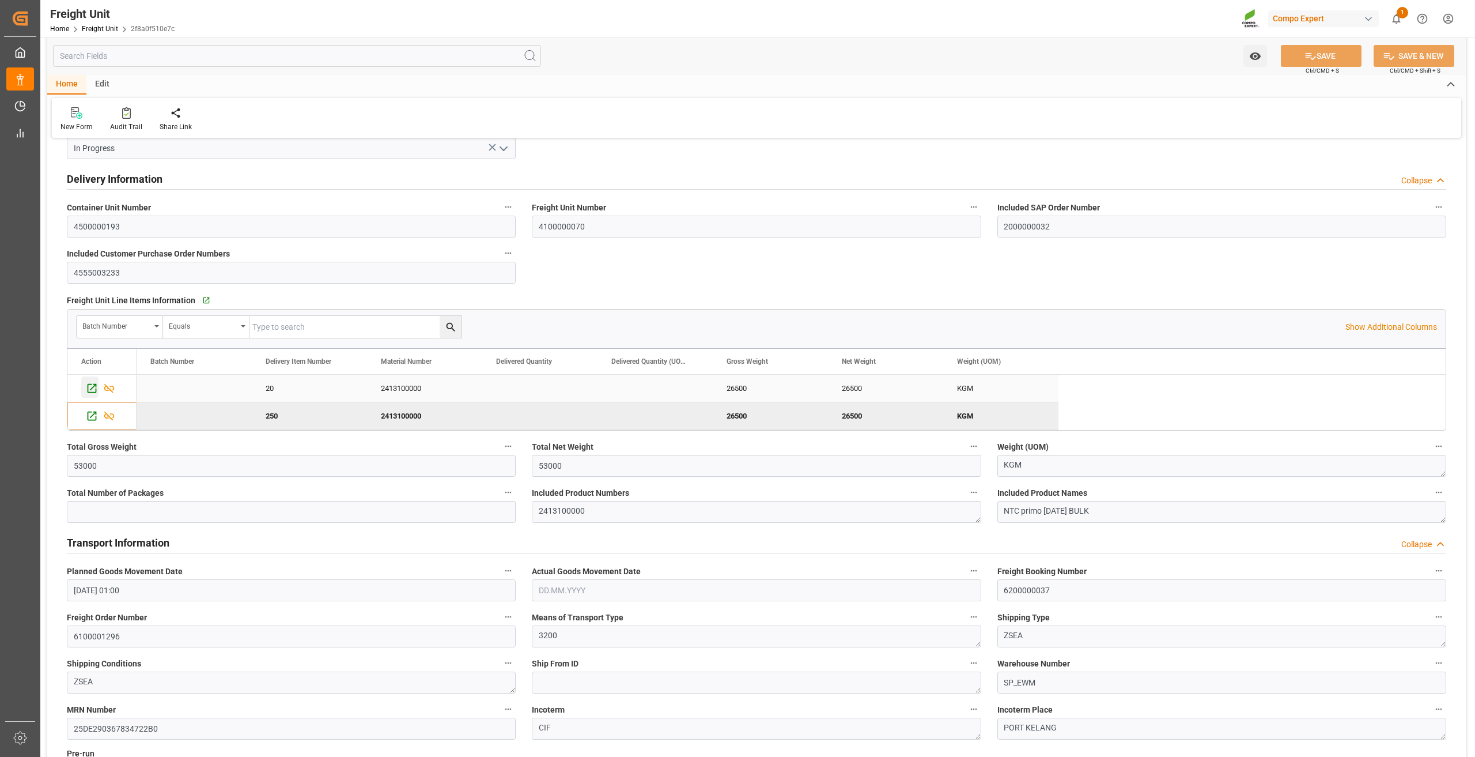
click at [93, 389] on icon "Press SPACE to select this row." at bounding box center [92, 388] width 12 height 12
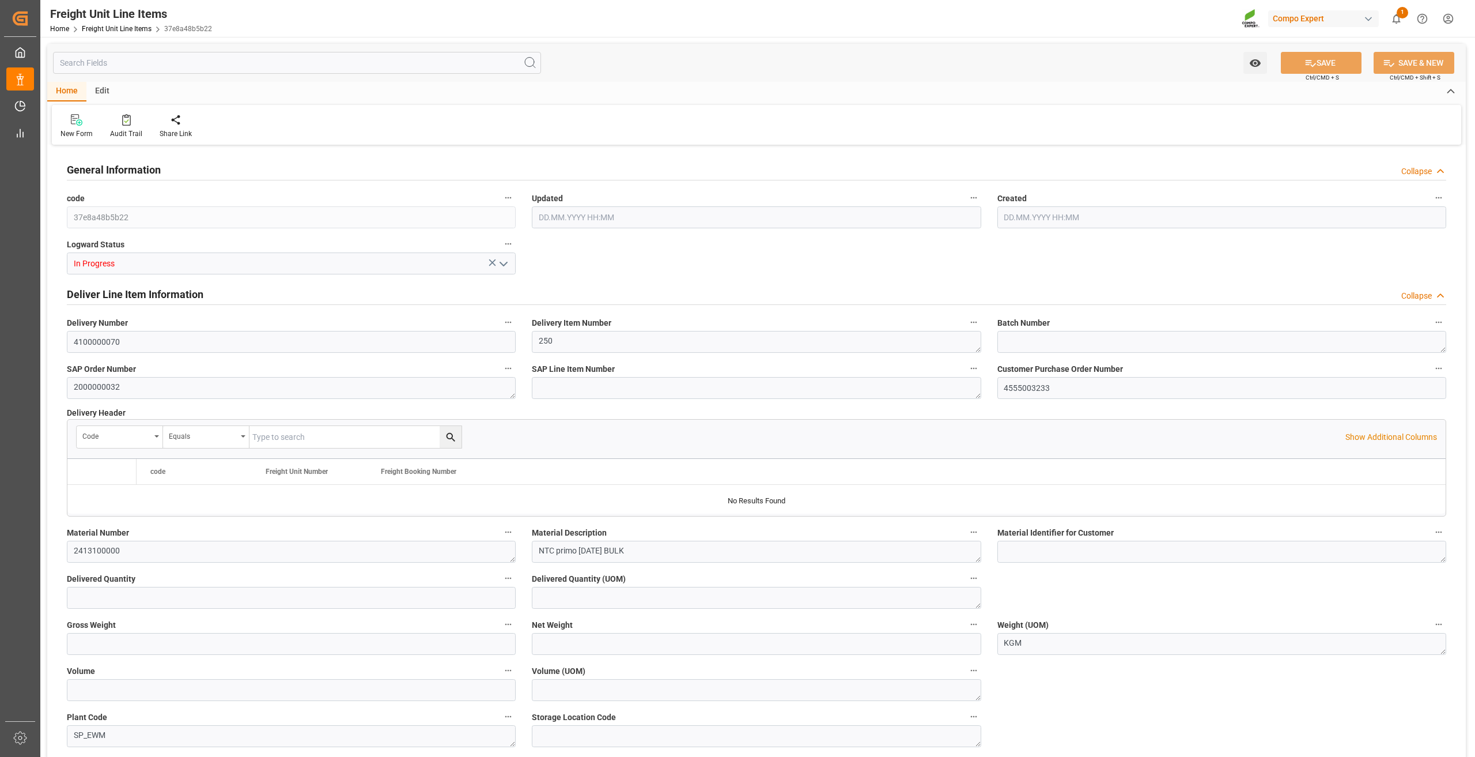
type input "26500"
type input "[DATE] 15:49"
type input "[DATE] 09:26"
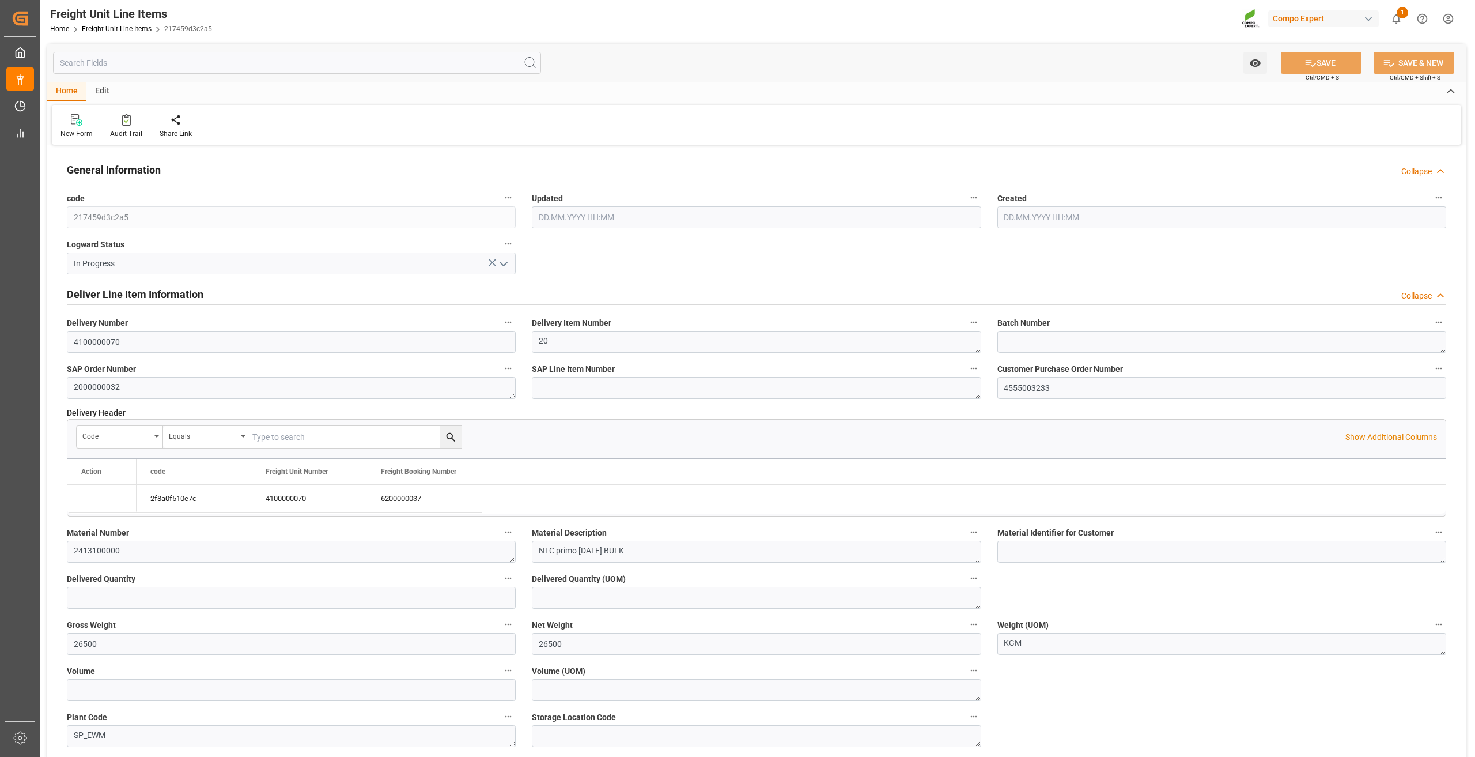
type input "[DATE] 09:26"
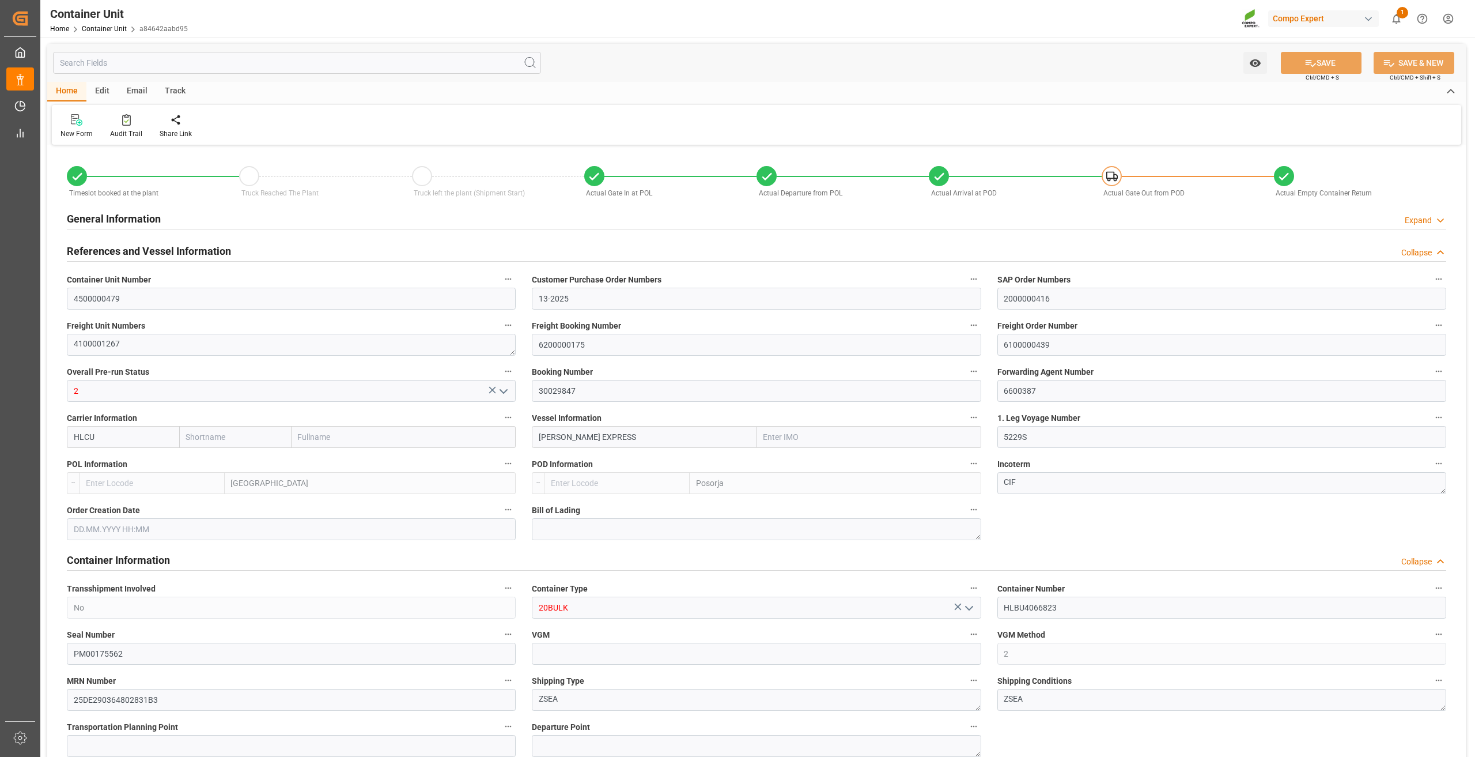
type input "Hapag [PERSON_NAME]"
type input "Hapag [PERSON_NAME] Aktiengesellschaft"
type input "9777632"
type input "BEANR"
type input "ECPSJ"
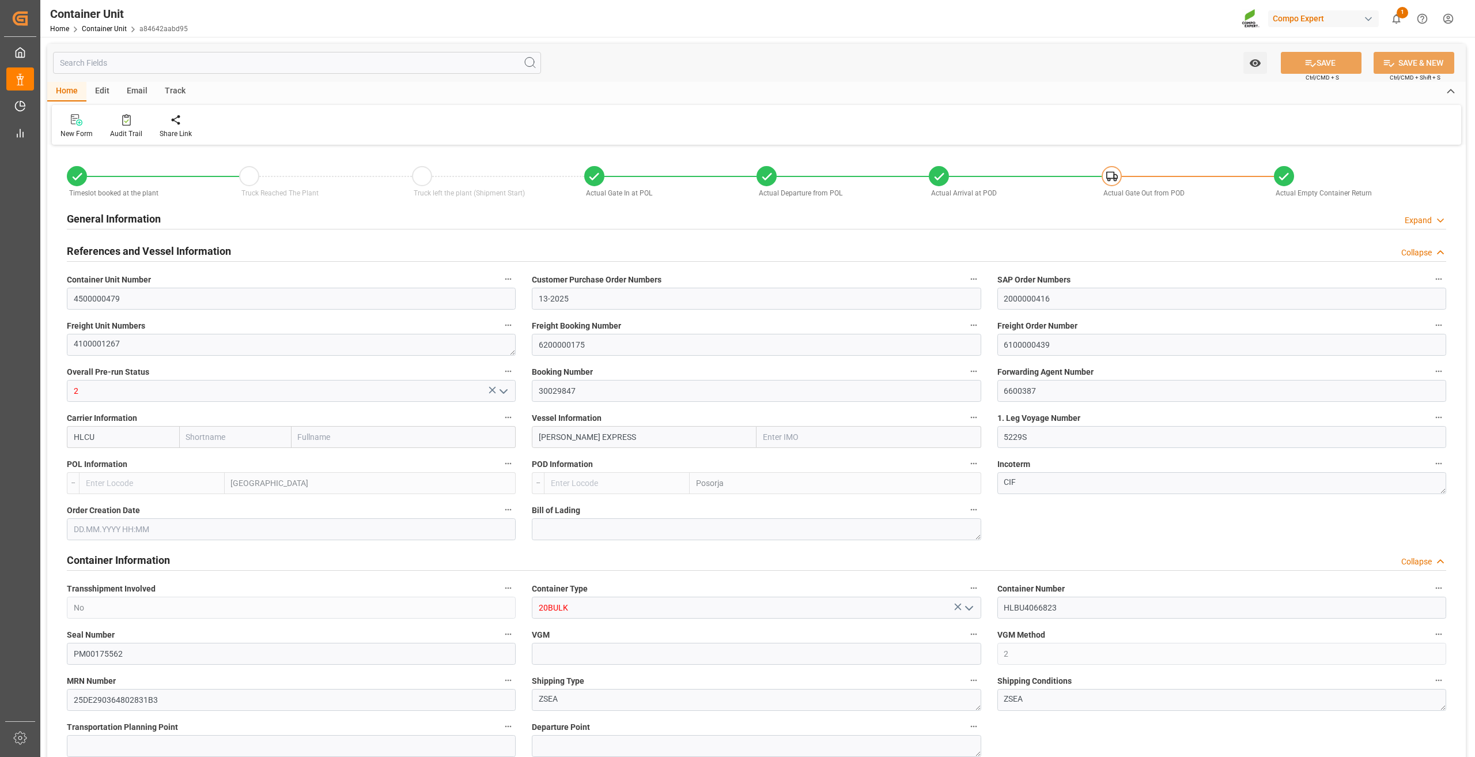
type input "28740"
type input "9"
type input "0"
type input "9"
type input "0"
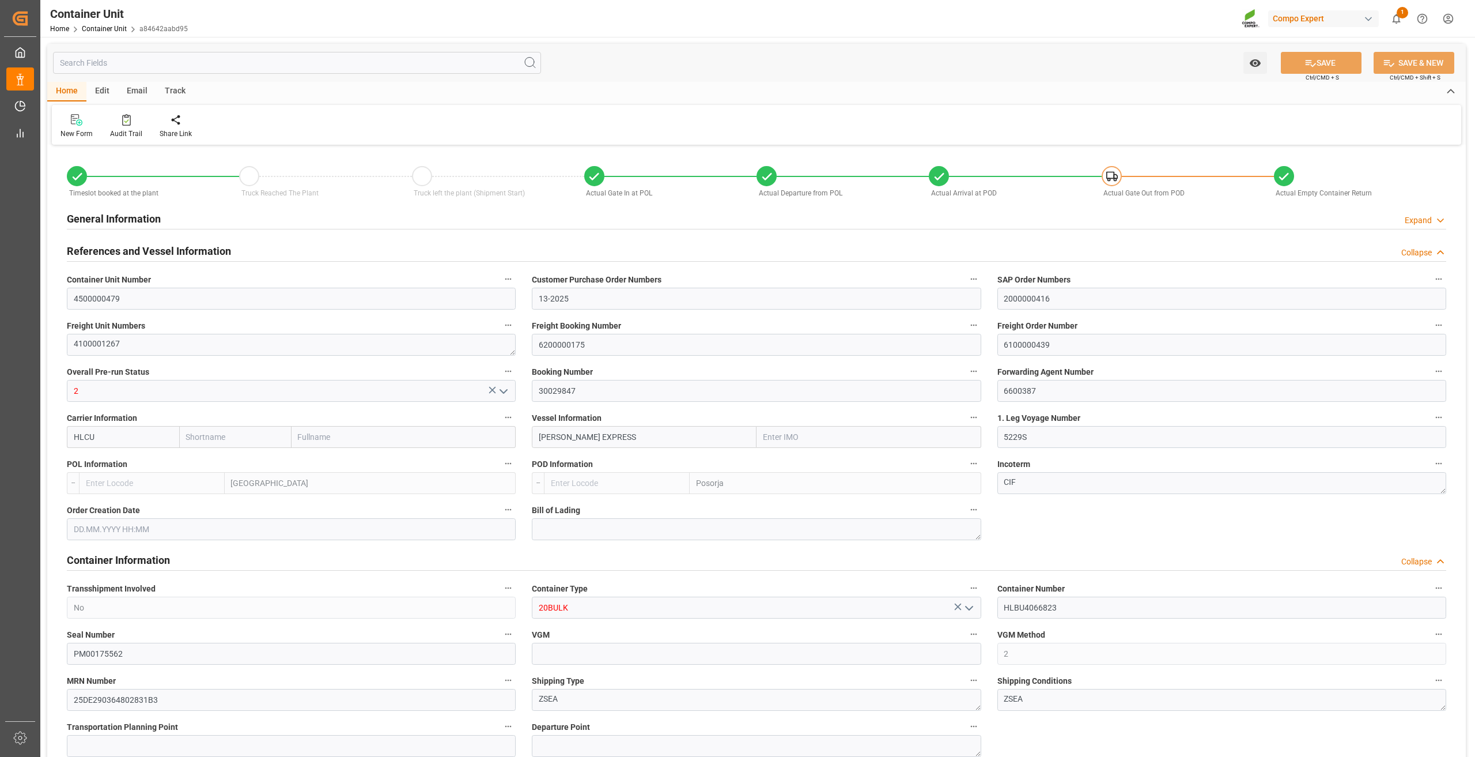
type input "0"
type input "106000"
type input "BEANR"
type input "ECPSJ"
type input "[DATE]"
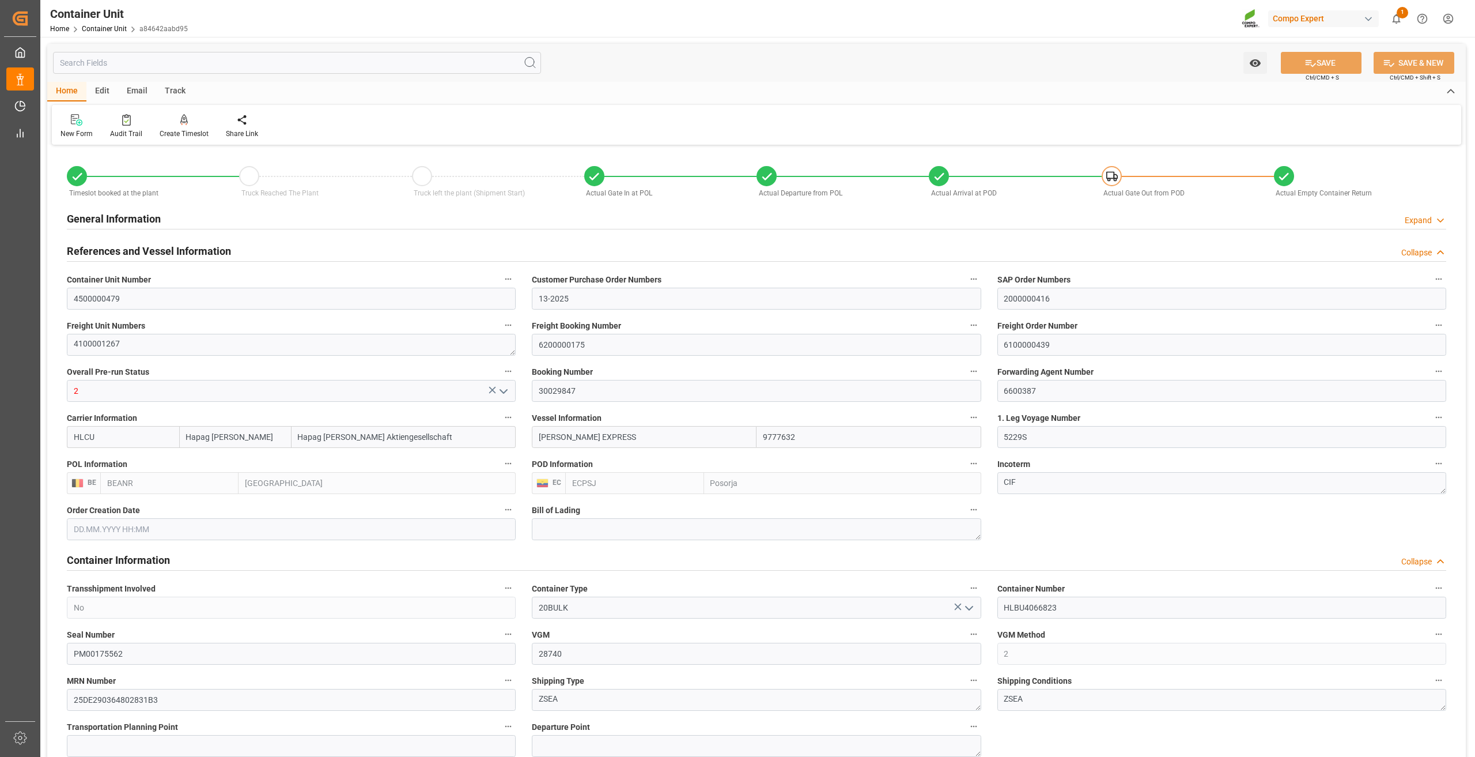
type input "[DATE]"
type input "21.07.2025 22:31"
type input "27.07.2025 07:03"
type input "27.07.2025 10:00"
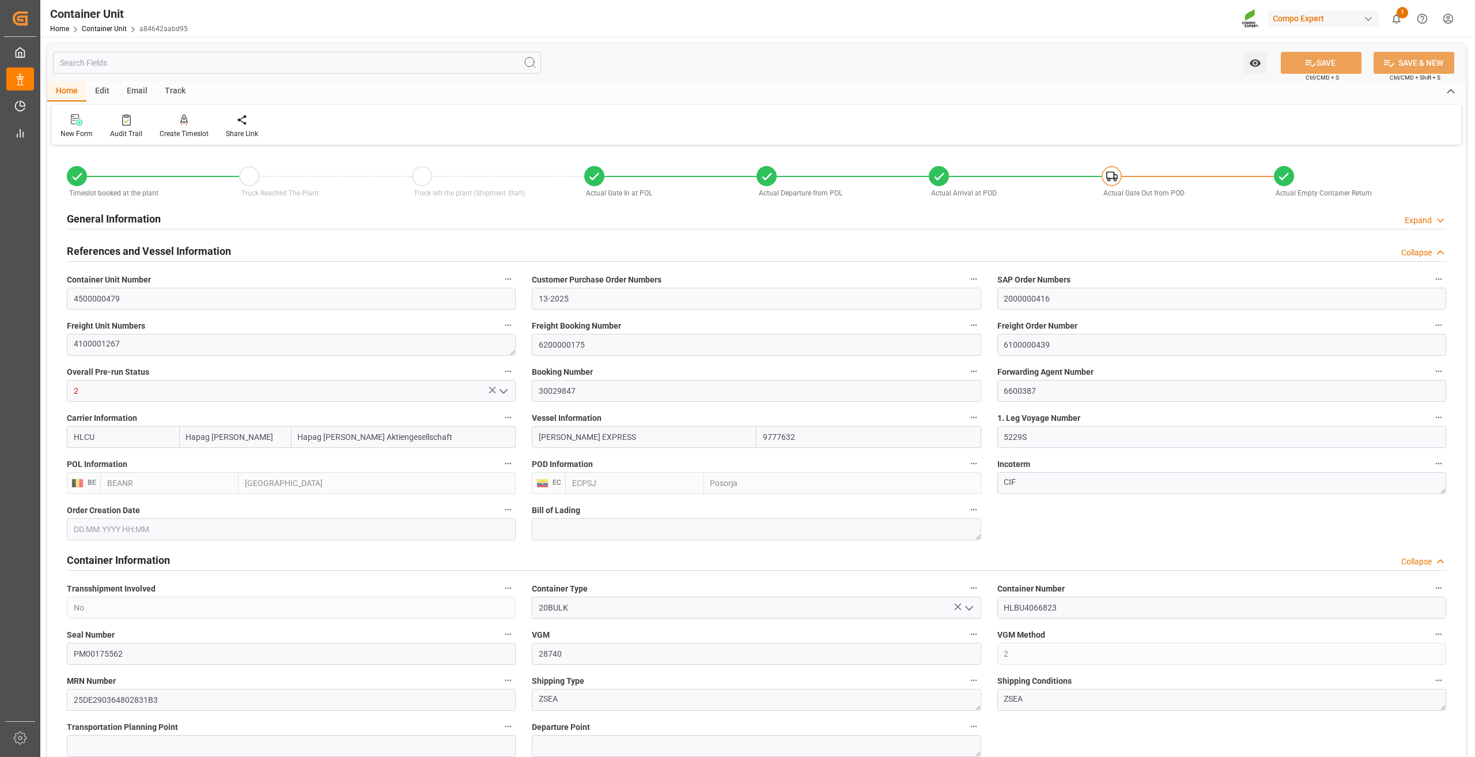
type input "27.07.2025 10:00"
type input "28.07.2025 02:24"
type input "18.08.2025 17:00"
type input "19.08.2025 01:12"
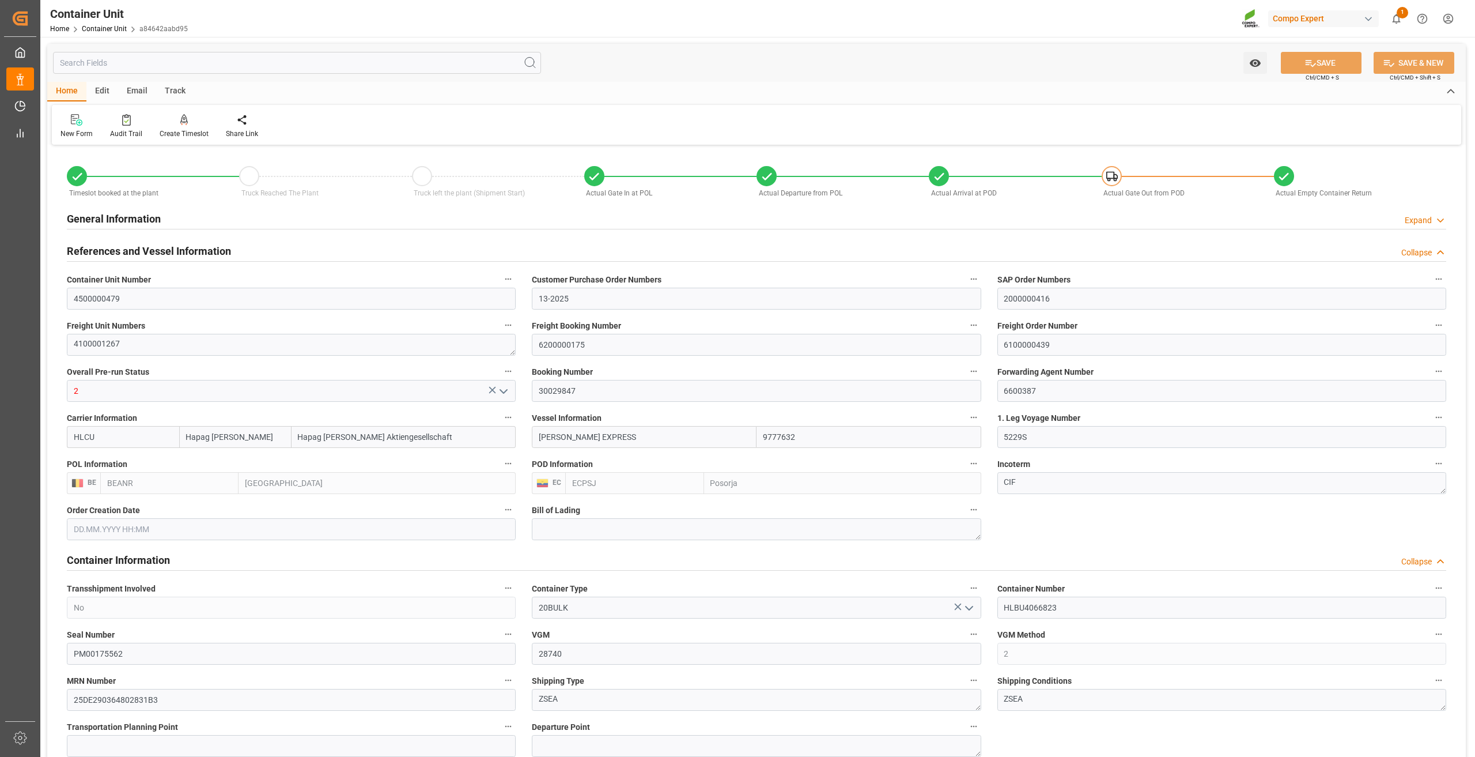
type input "19.08.2025 01:12"
type input "19.08.2025 16:18"
type input "23.08.2025 05:03"
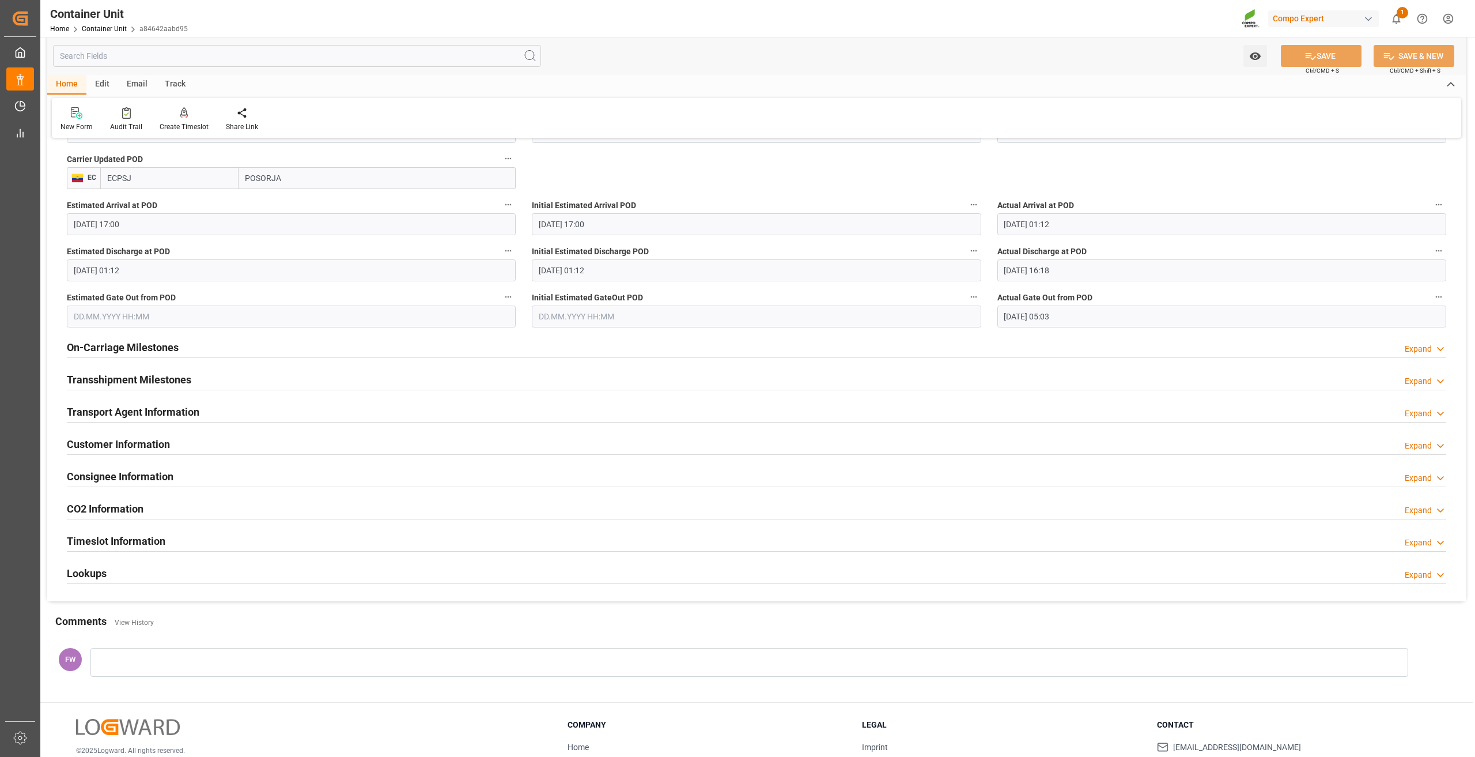
scroll to position [1445, 0]
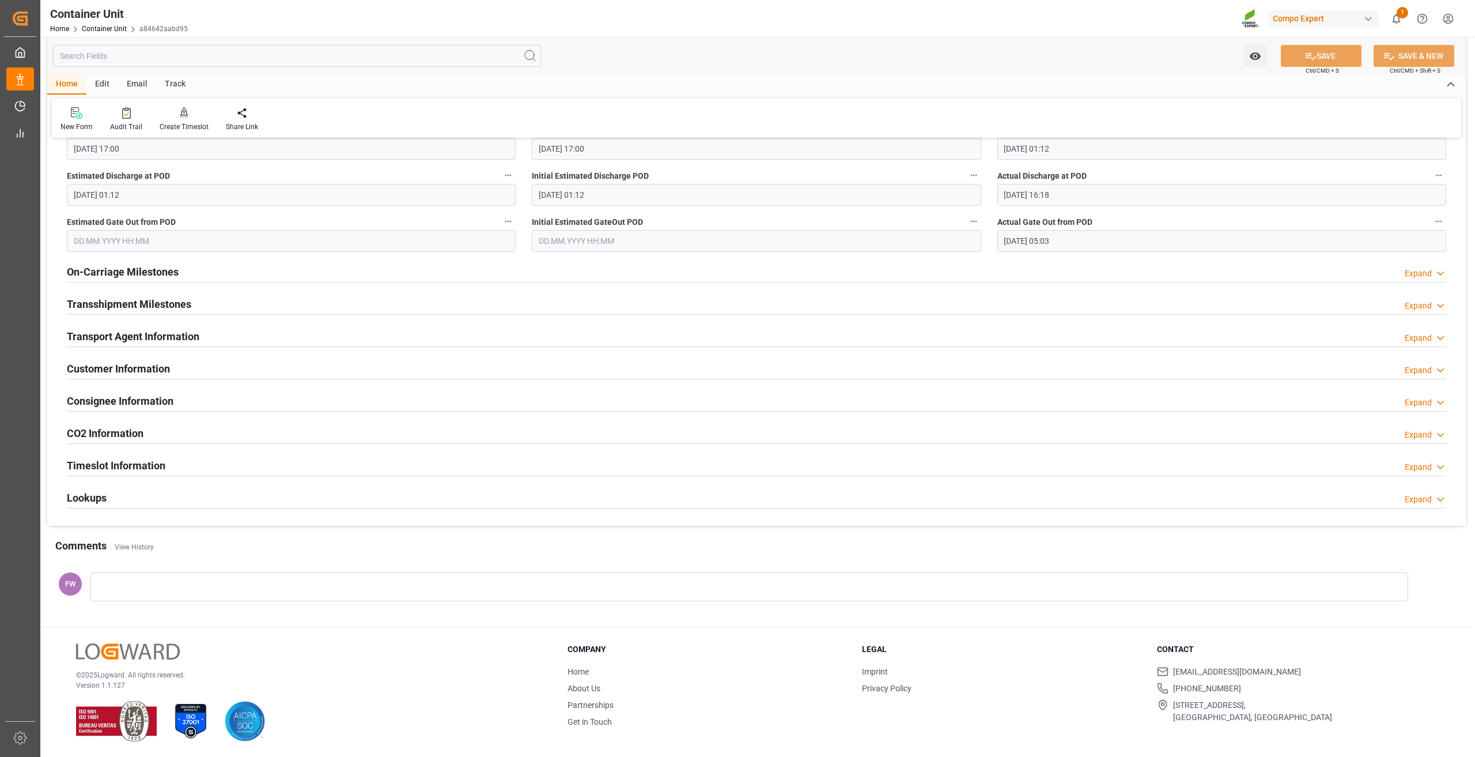
click at [154, 496] on div "Lookups Expand" at bounding box center [757, 497] width 1380 height 22
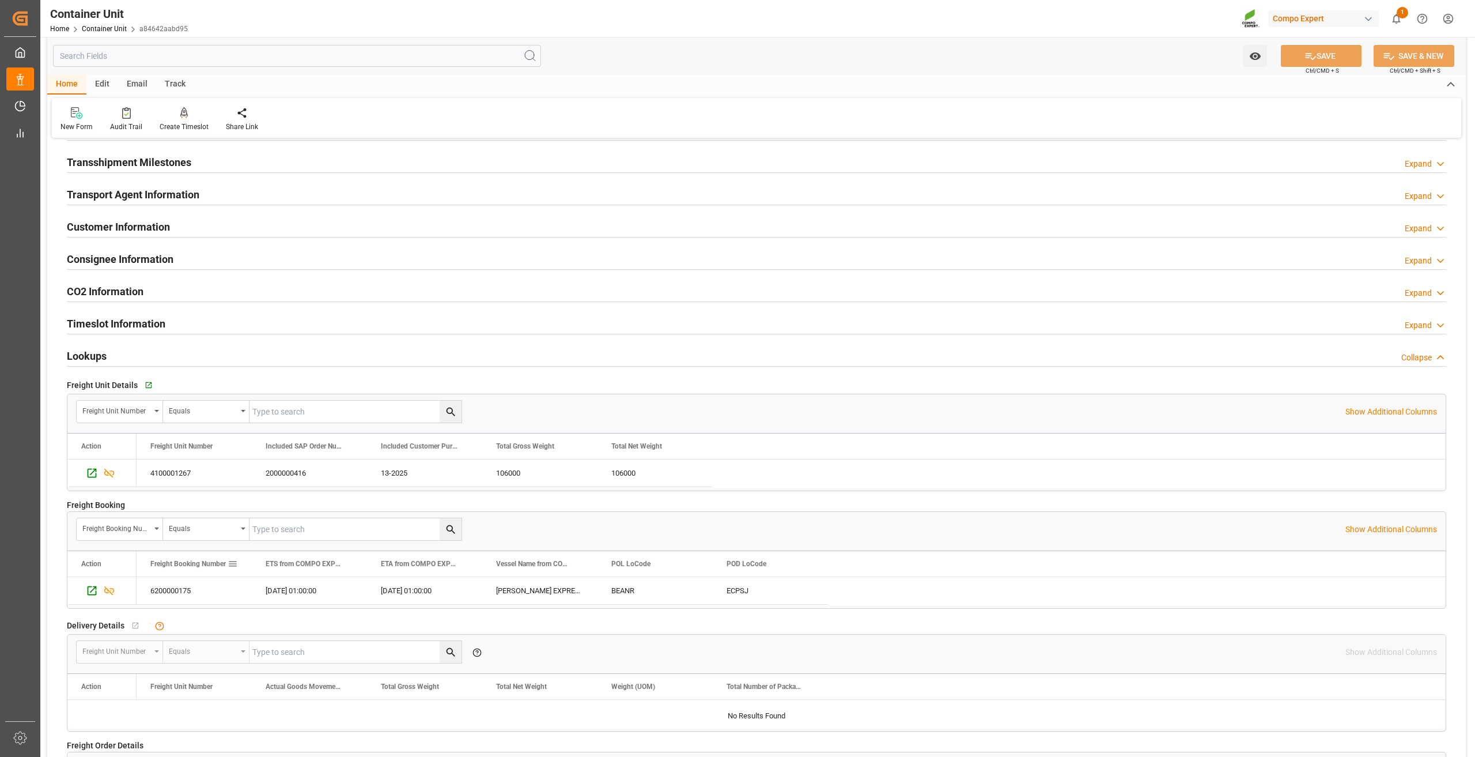
scroll to position [1791, 0]
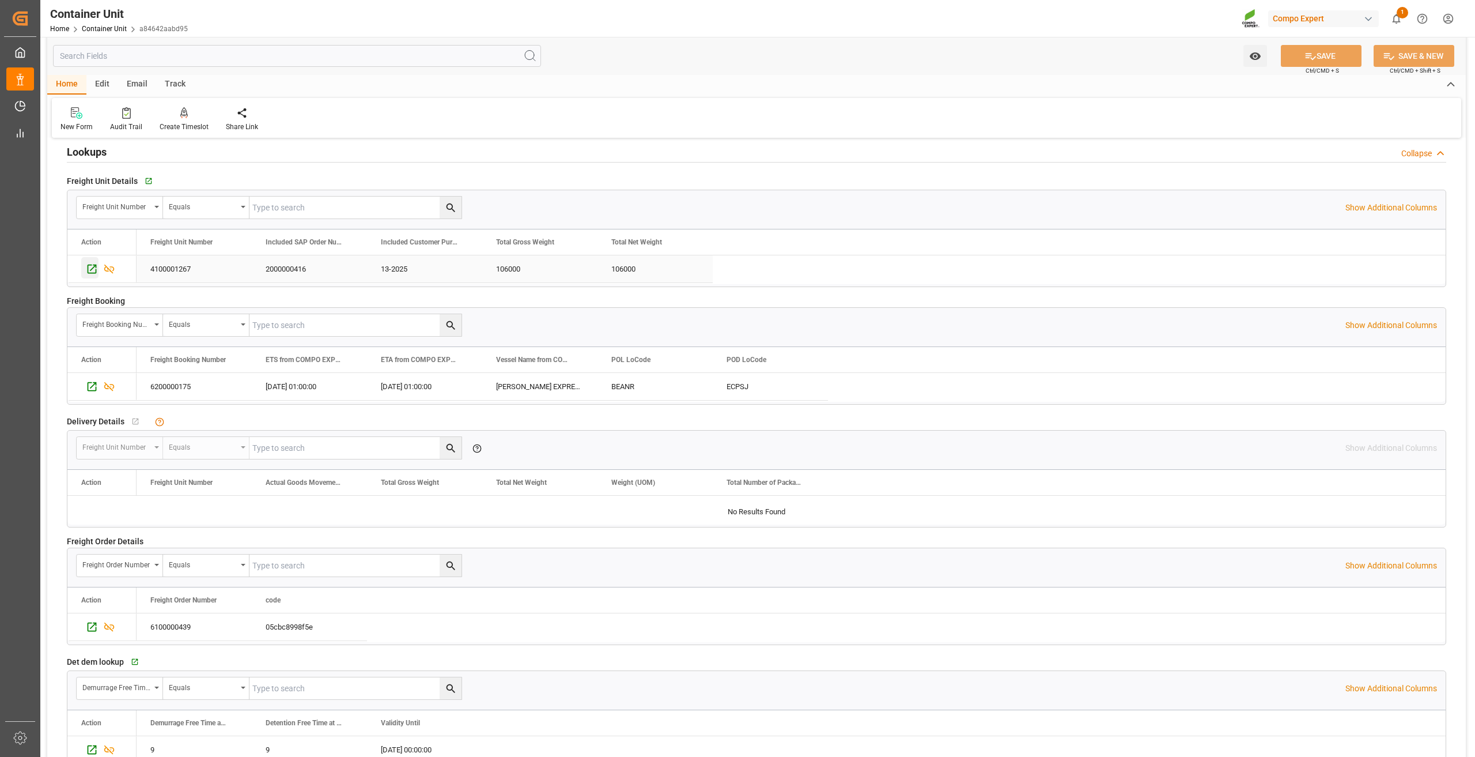
click at [92, 275] on div "Press SPACE to select this row." at bounding box center [89, 267] width 17 height 21
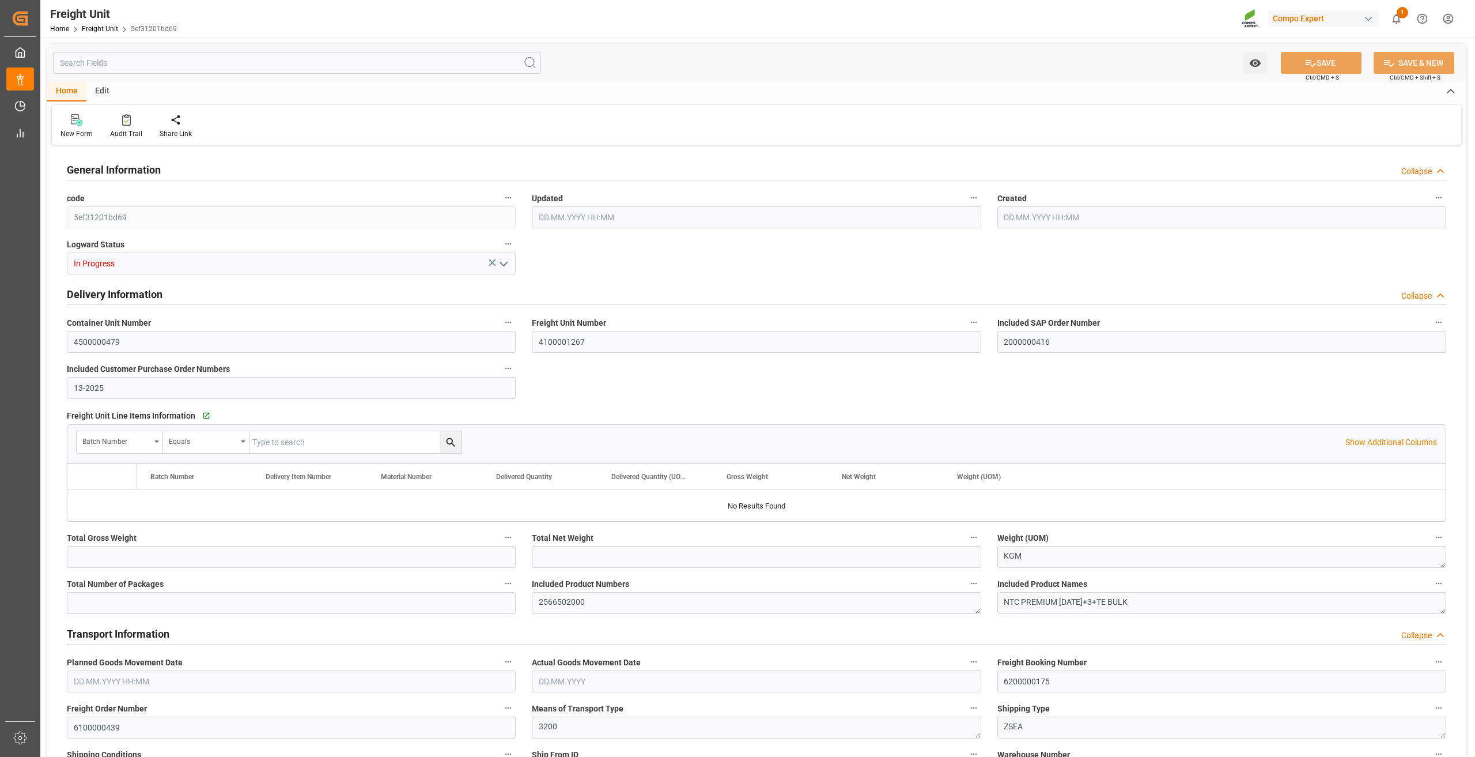
type input "106000"
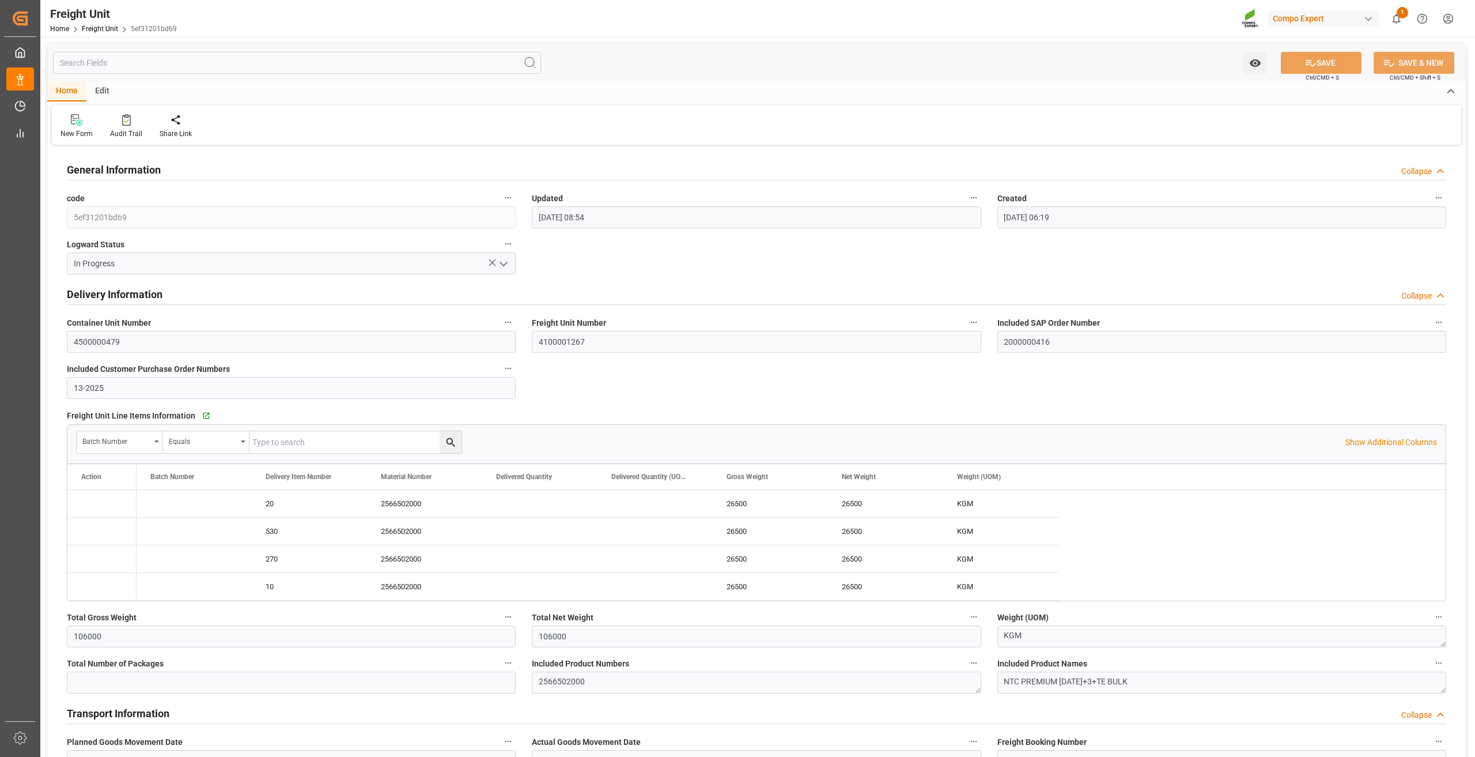
type input "[DATE] 08:54"
type input "[DATE] 06:19"
type input "[DATE] 01:00"
drag, startPoint x: 641, startPoint y: 342, endPoint x: 371, endPoint y: 352, distance: 269.9
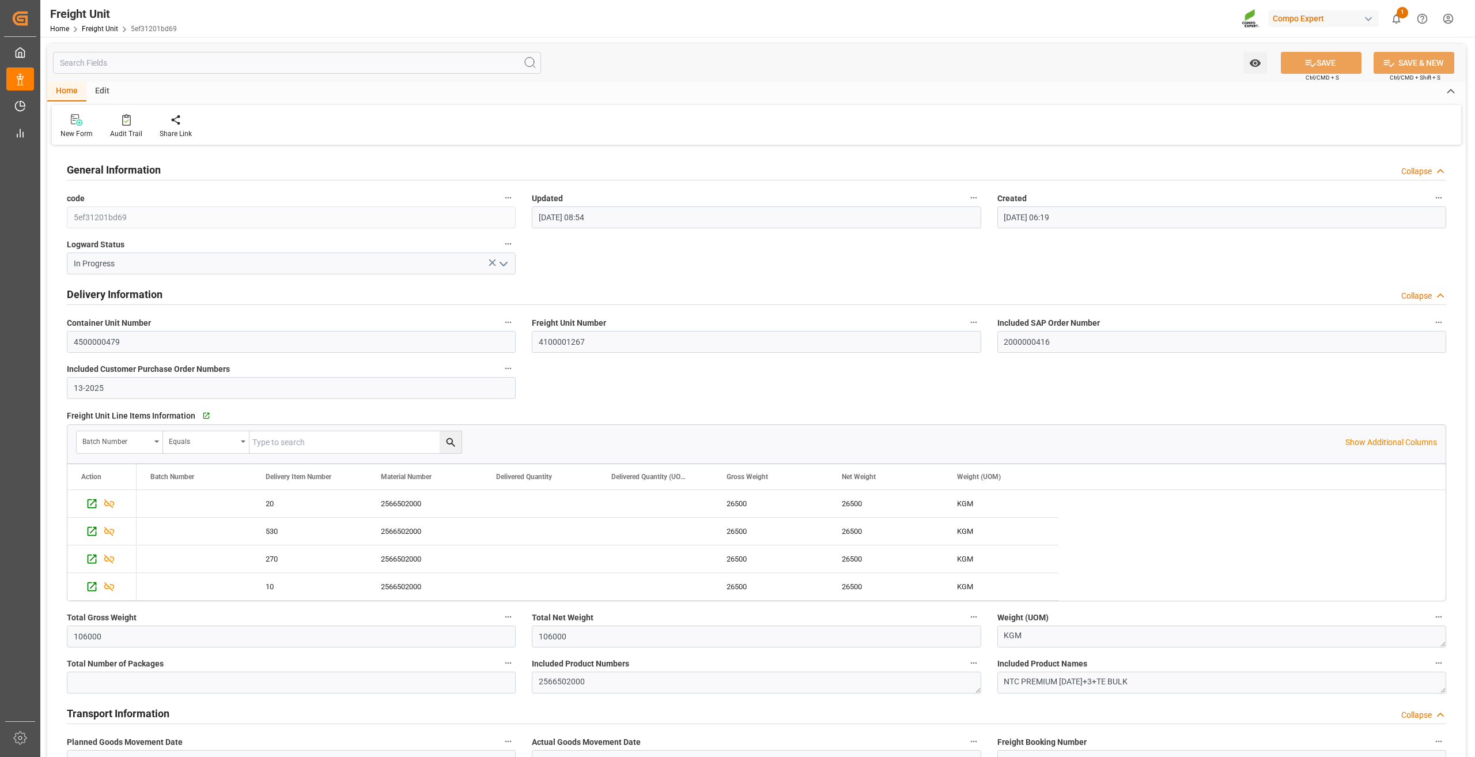
drag, startPoint x: 124, startPoint y: 347, endPoint x: -14, endPoint y: 339, distance: 138.6
click at [0, 339] on html "Created by potrace 1.15, written by [PERSON_NAME] [DATE]-[DATE] Created by potr…" at bounding box center [737, 378] width 1475 height 757
